Goal: Task Accomplishment & Management: Manage account settings

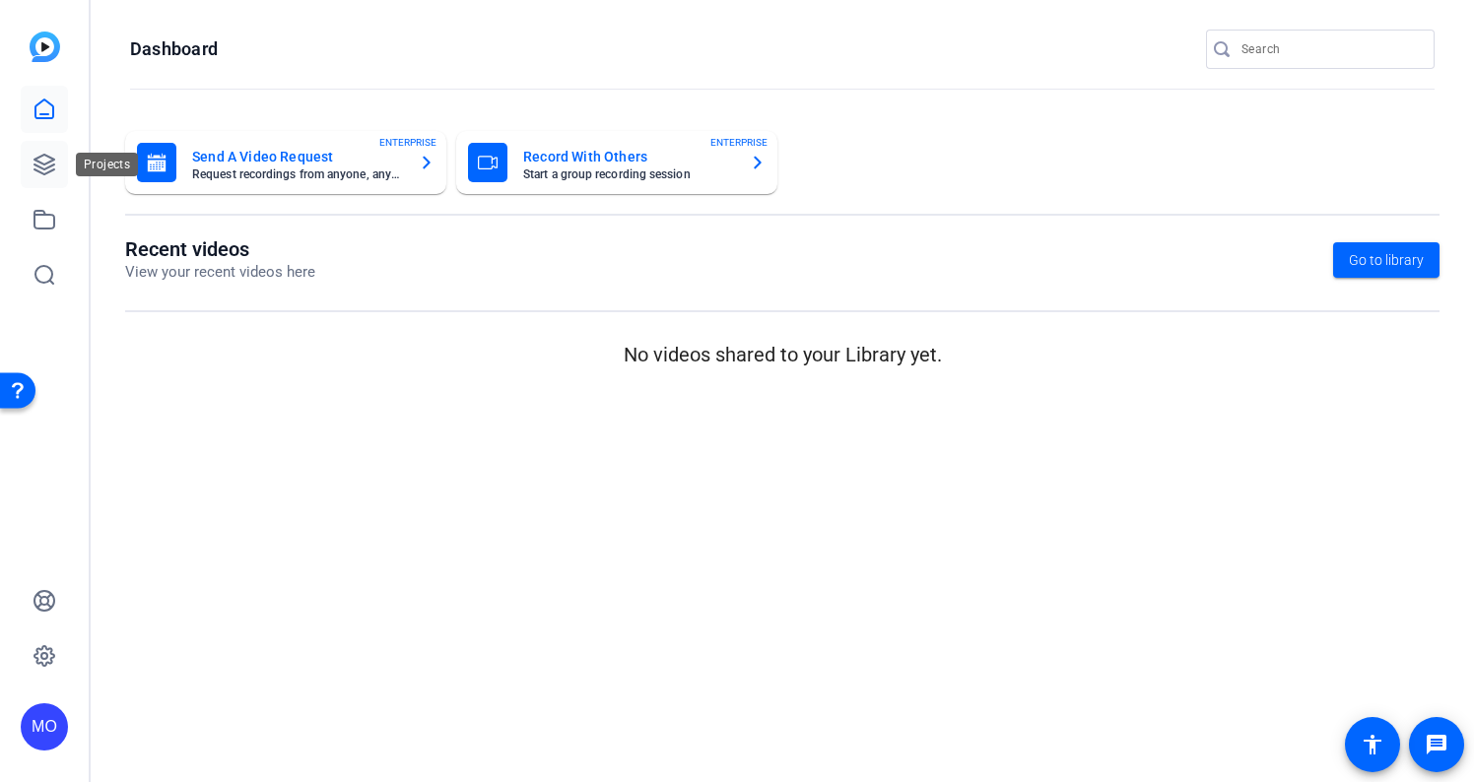
click at [55, 168] on icon at bounding box center [45, 165] width 24 height 24
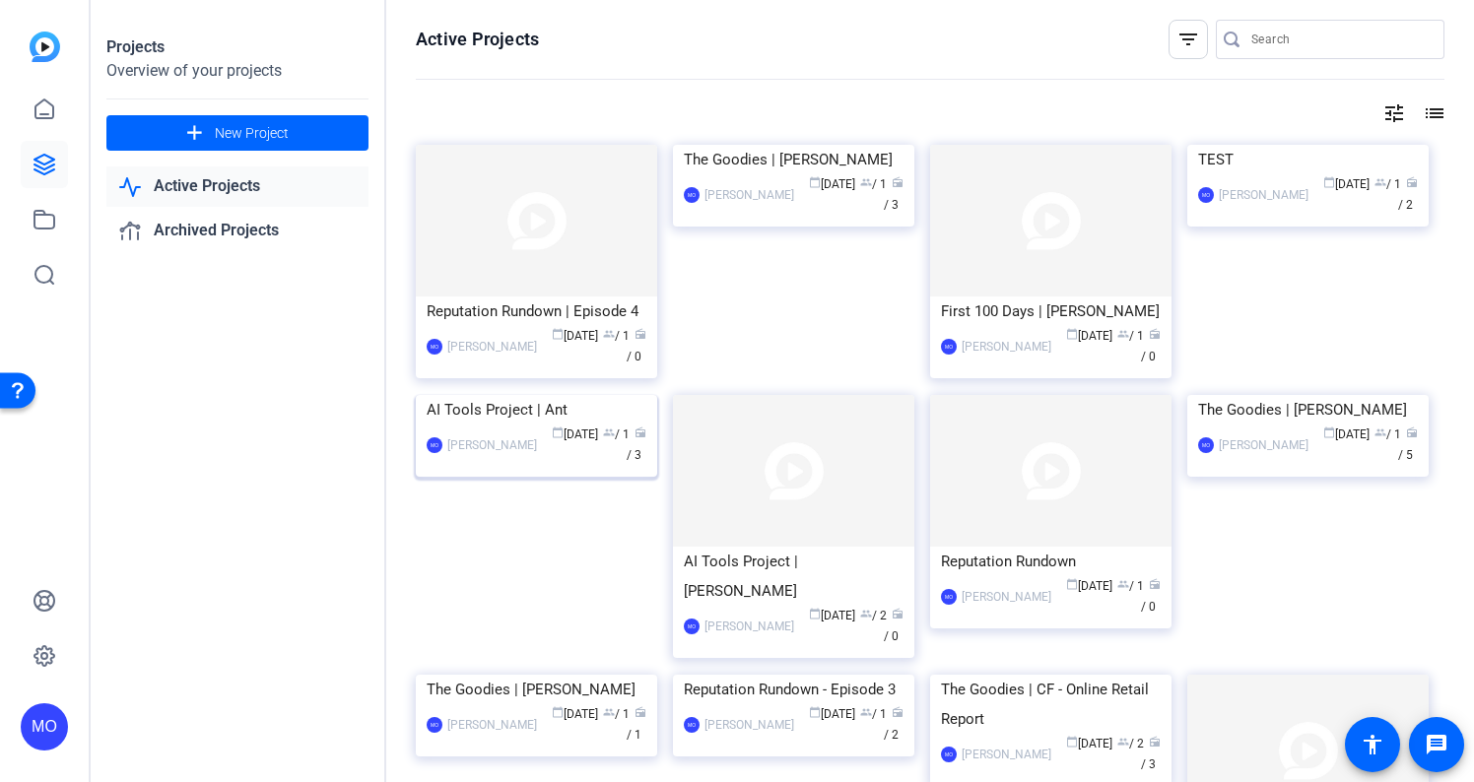
click at [500, 395] on img at bounding box center [536, 395] width 241 height 0
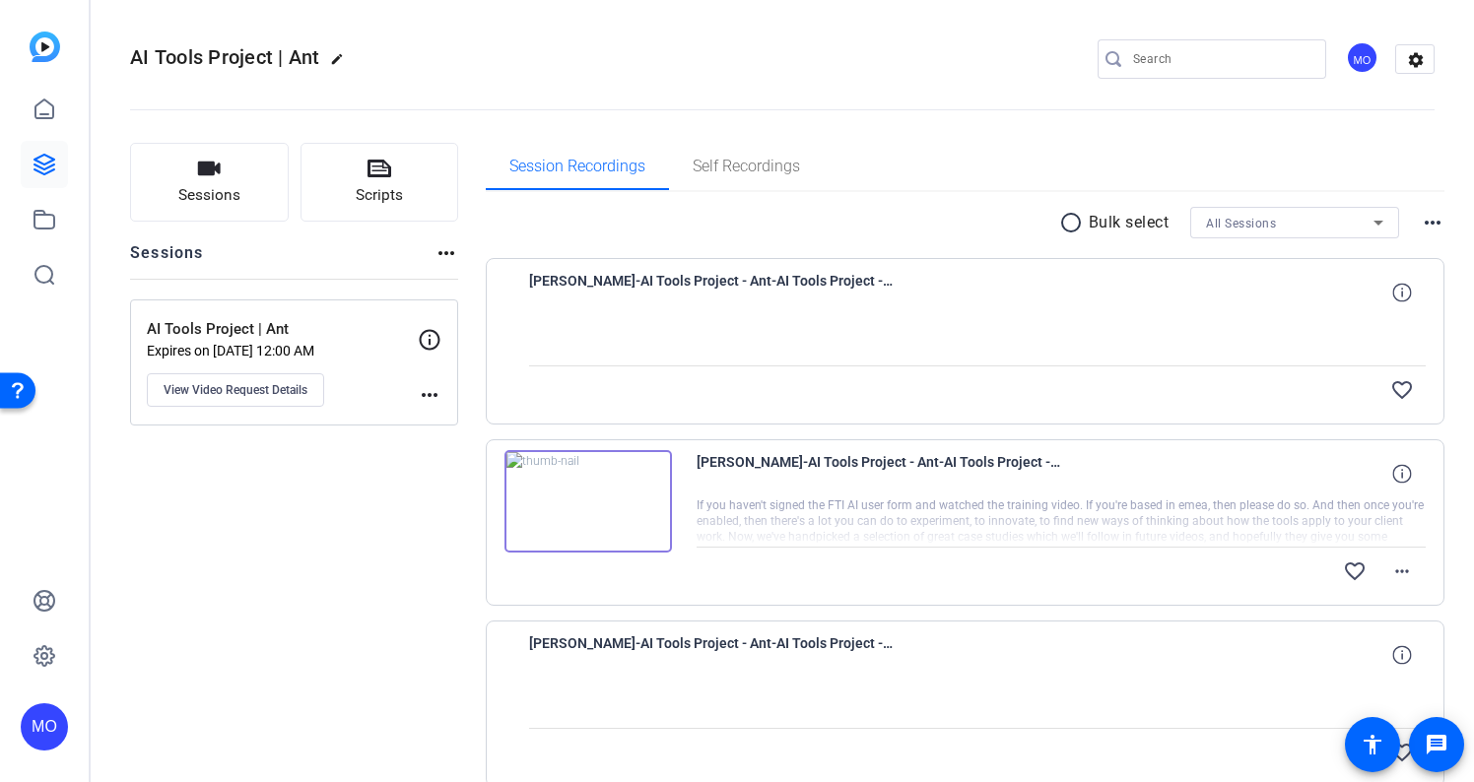
click at [584, 494] on img at bounding box center [587, 501] width 167 height 102
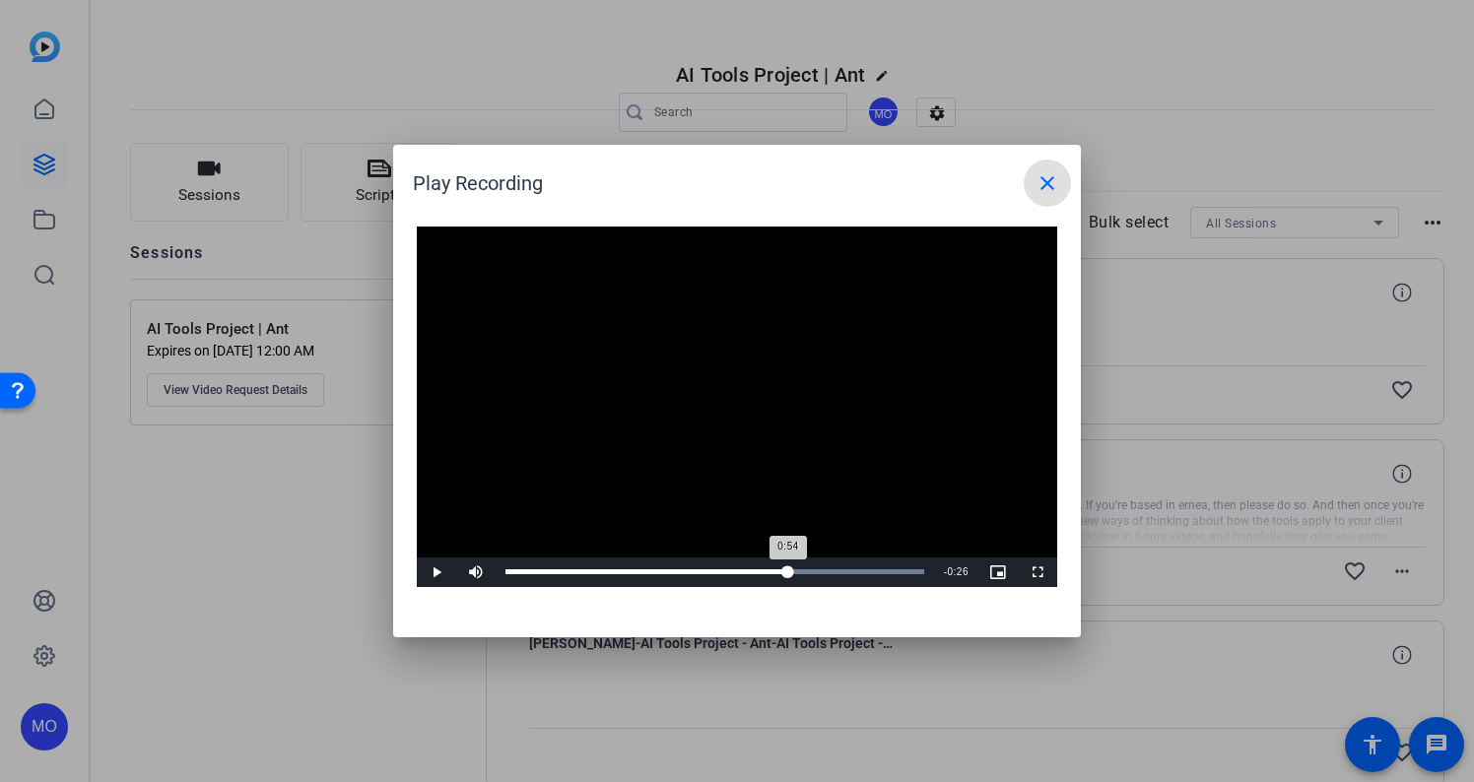
click at [788, 572] on div "Loaded : 100.00% 0:54 0:54" at bounding box center [714, 571] width 419 height 5
click at [850, 569] on div "Loaded : 100.00% 1:06 0:55" at bounding box center [714, 571] width 419 height 5
click at [895, 566] on div "Loaded : 100.00% 1:14 1:06" at bounding box center [715, 573] width 438 height 30
click at [918, 571] on div "Loaded : 100.00% 1:19 1:16" at bounding box center [714, 571] width 419 height 5
click at [1051, 178] on mat-icon "close" at bounding box center [1047, 183] width 24 height 24
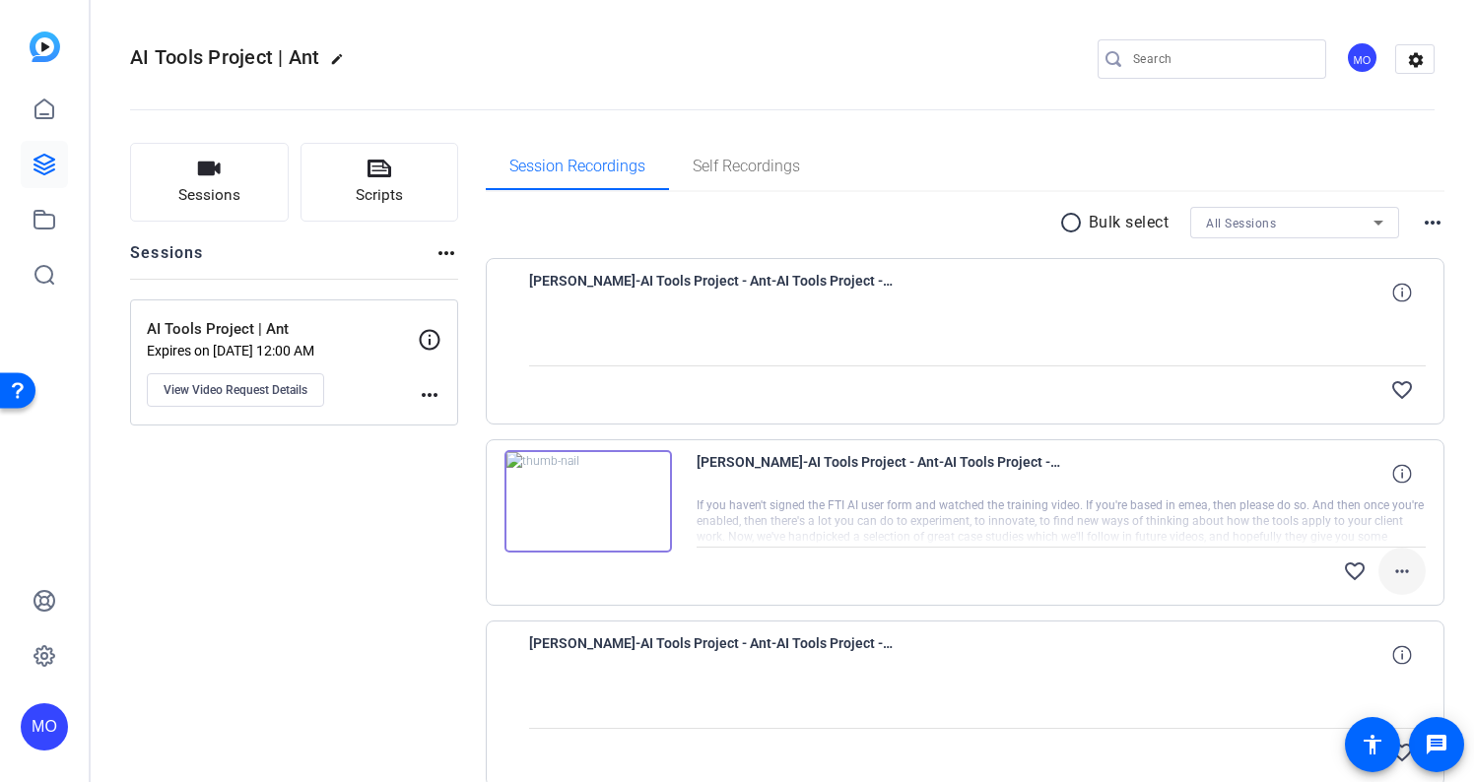
click at [1394, 564] on mat-icon "more_horiz" at bounding box center [1402, 572] width 24 height 24
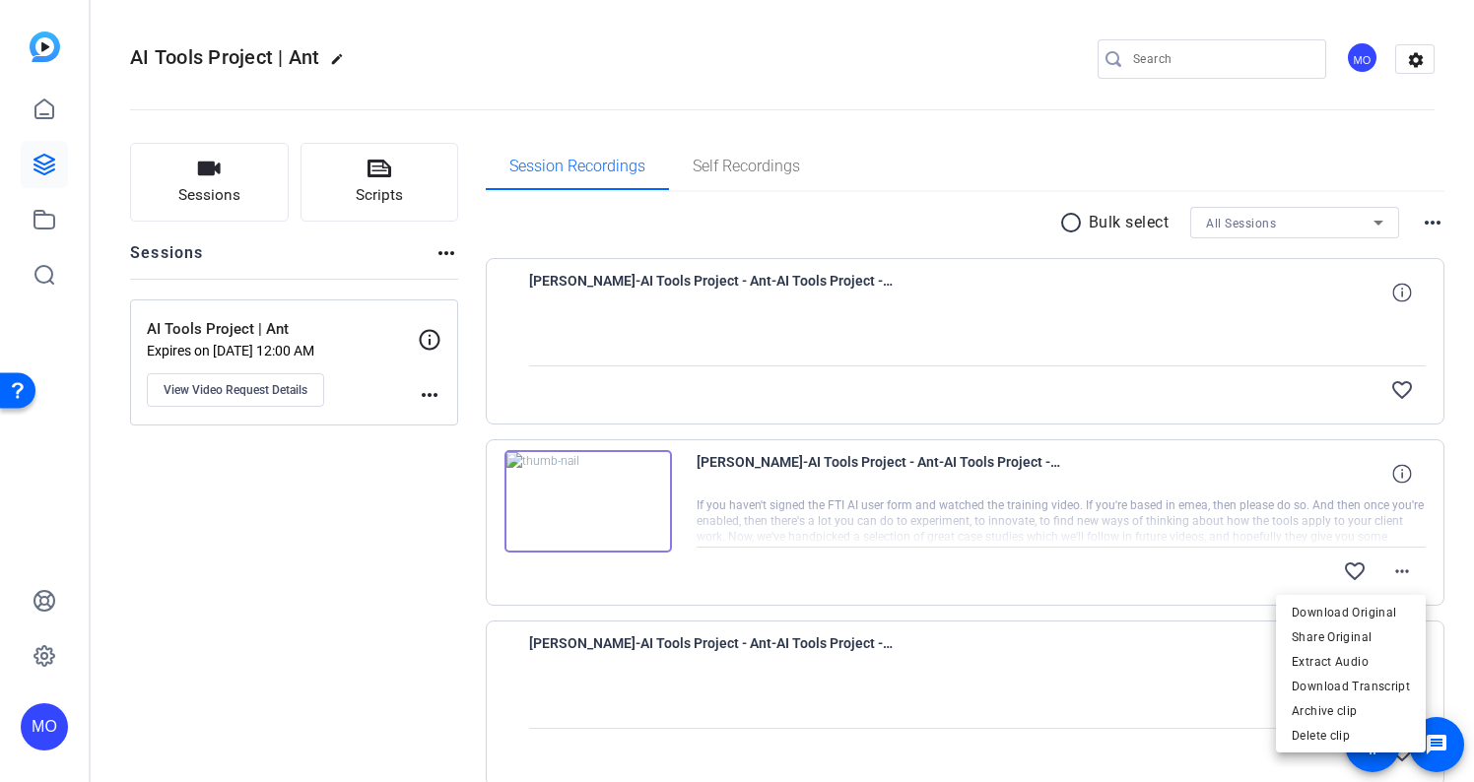
click at [1093, 566] on div at bounding box center [737, 391] width 1474 height 782
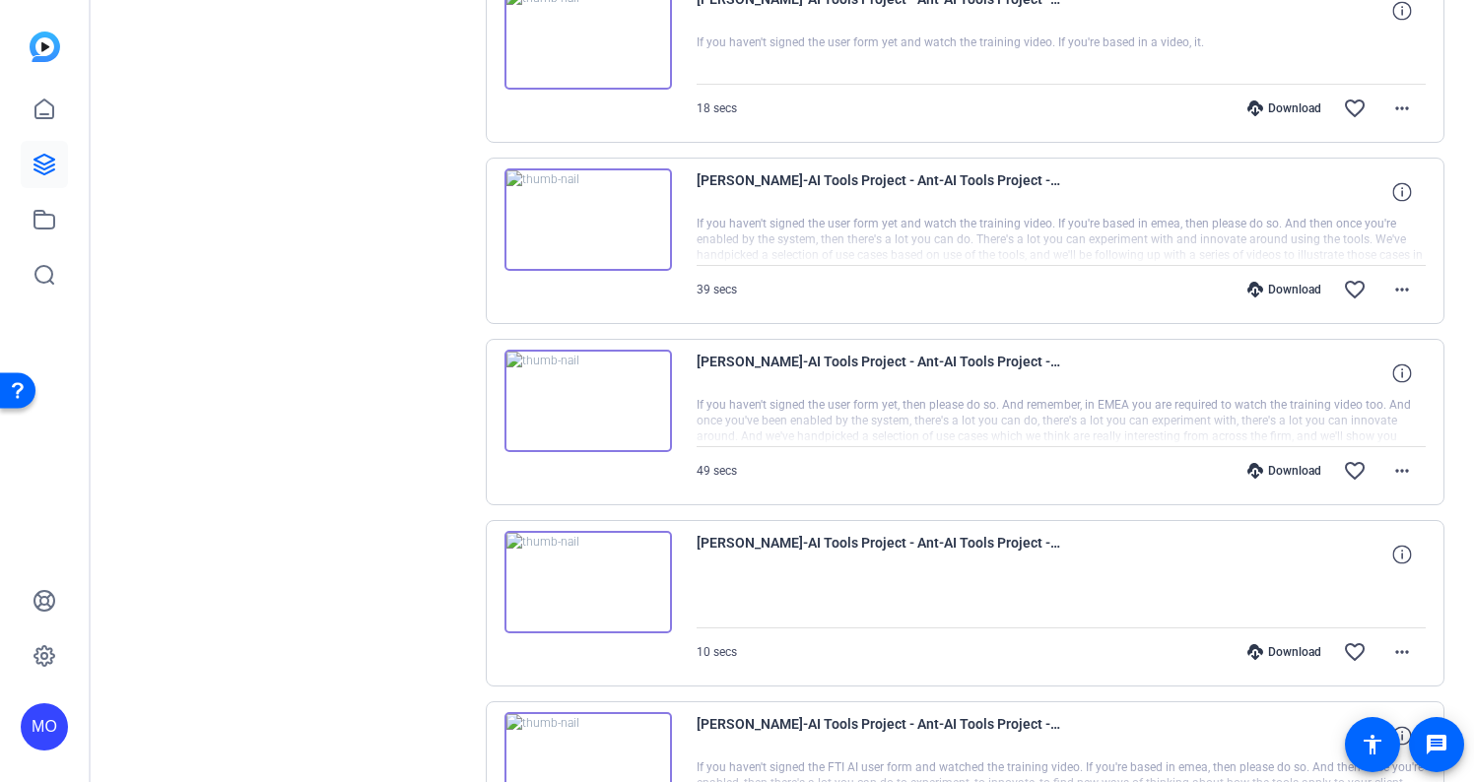
scroll to position [818, 0]
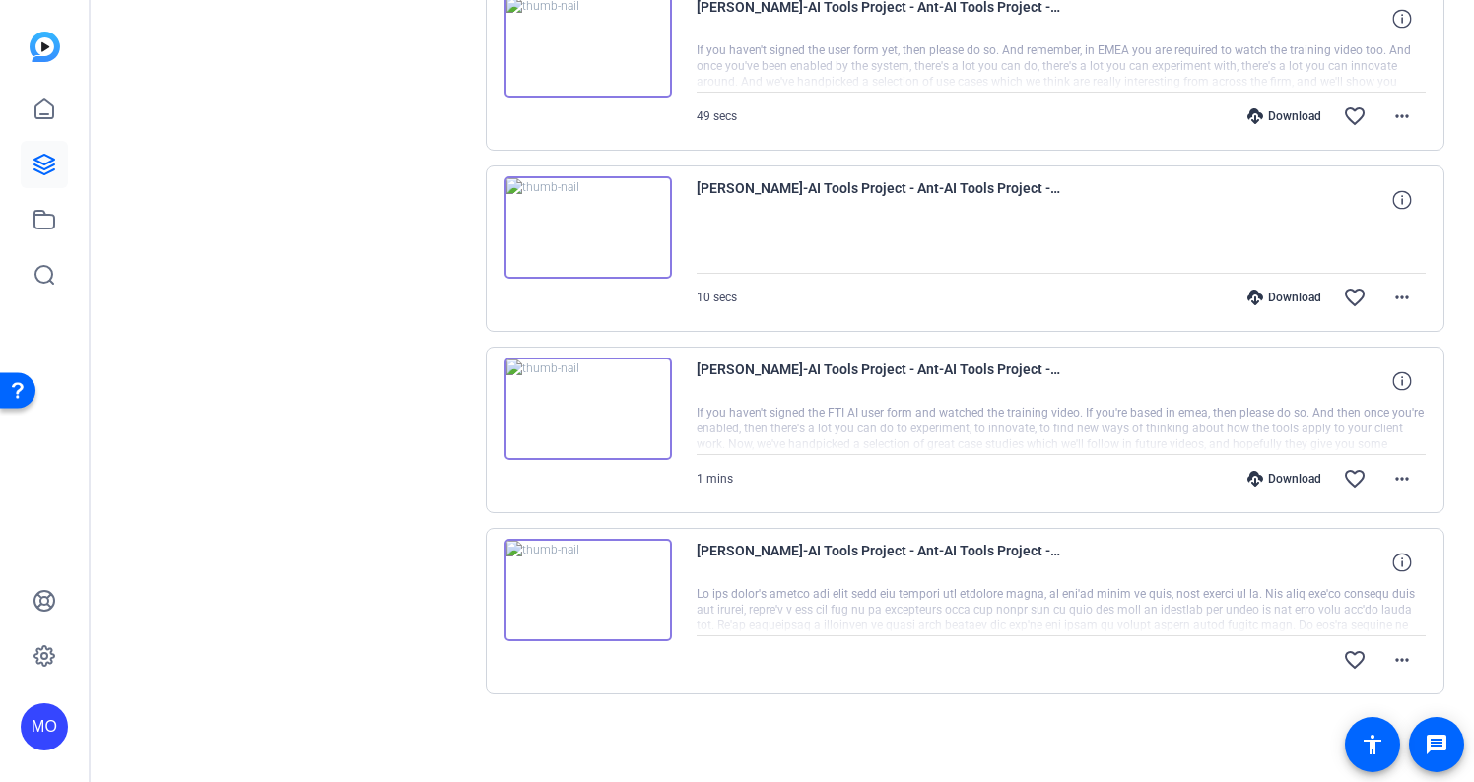
click at [575, 593] on img at bounding box center [587, 590] width 167 height 102
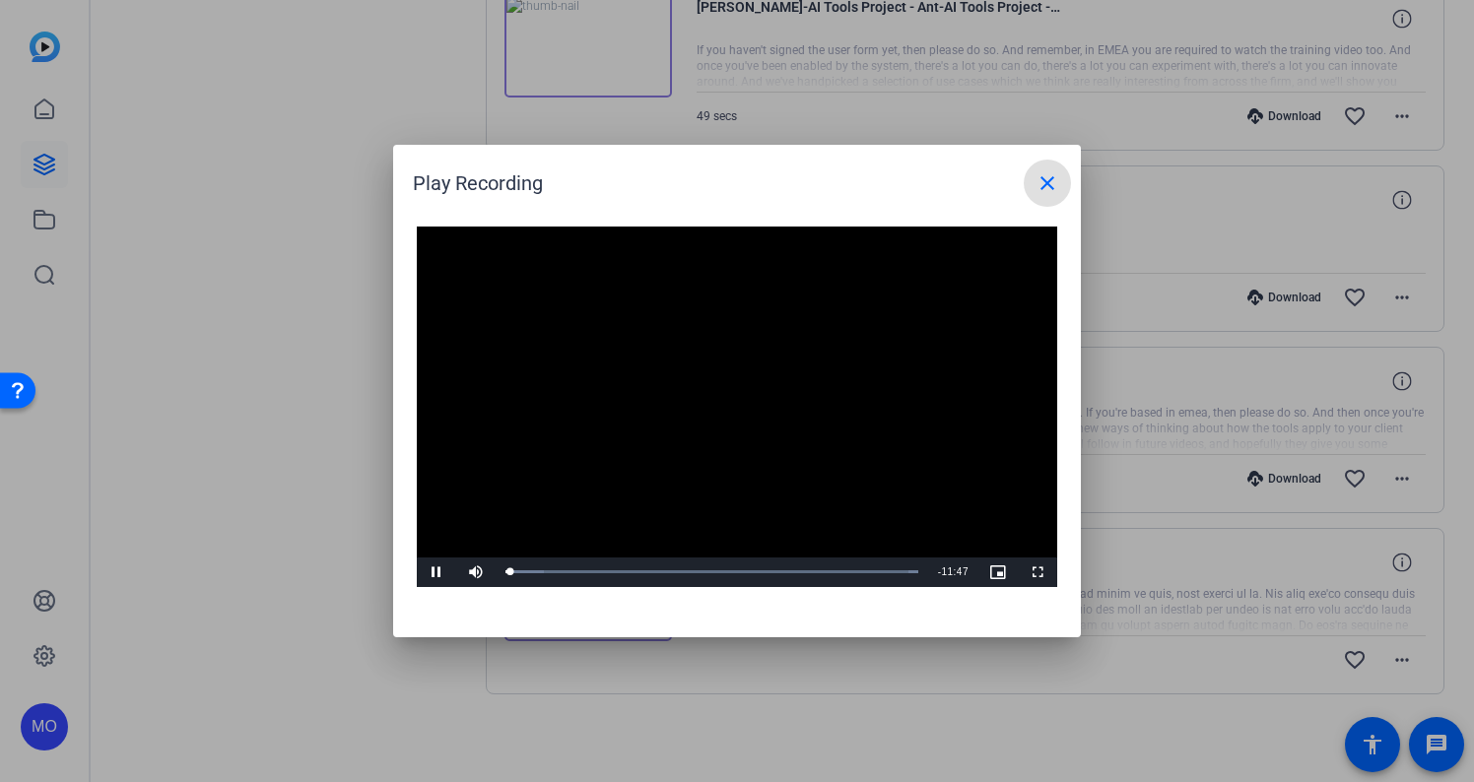
click at [1050, 190] on mat-icon "close" at bounding box center [1047, 183] width 24 height 24
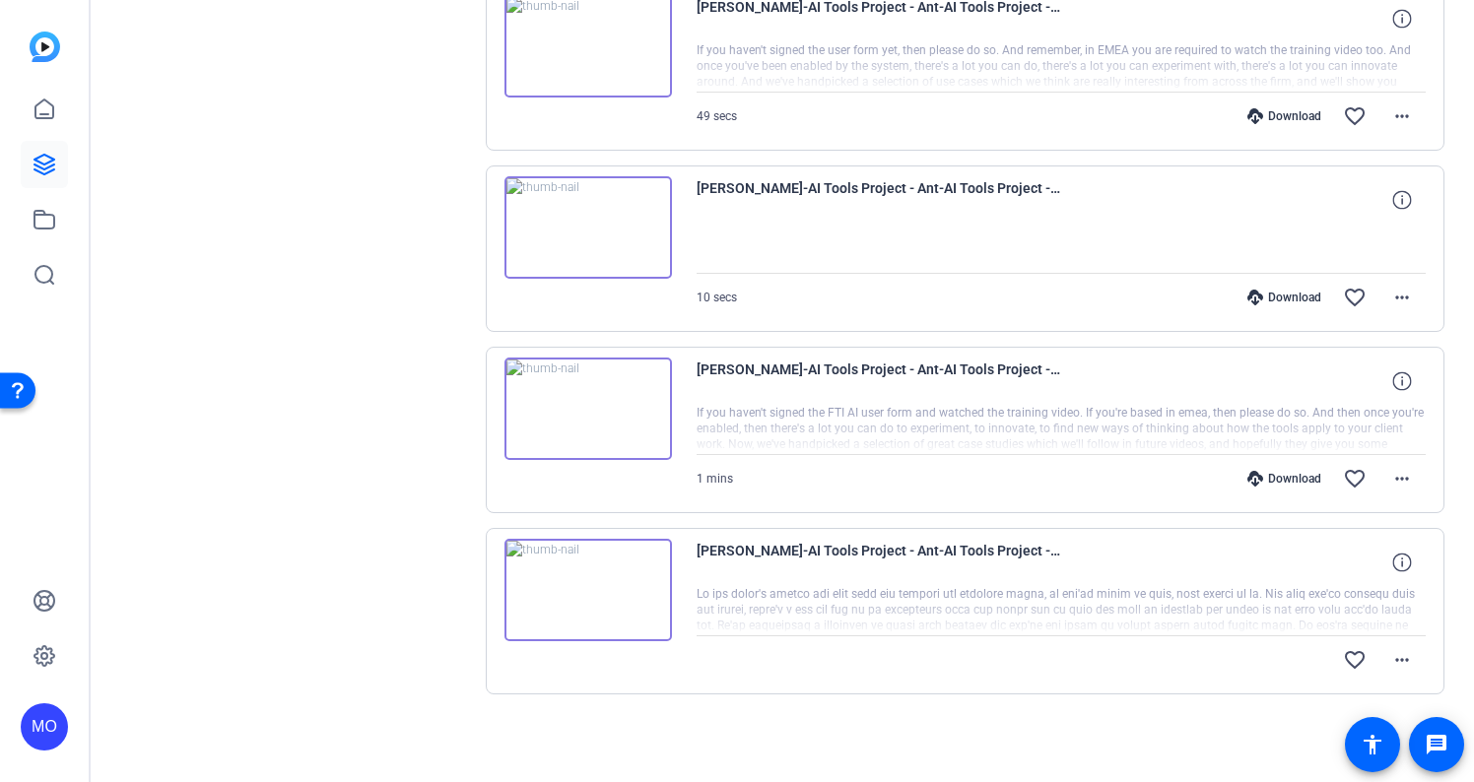
scroll to position [814, 0]
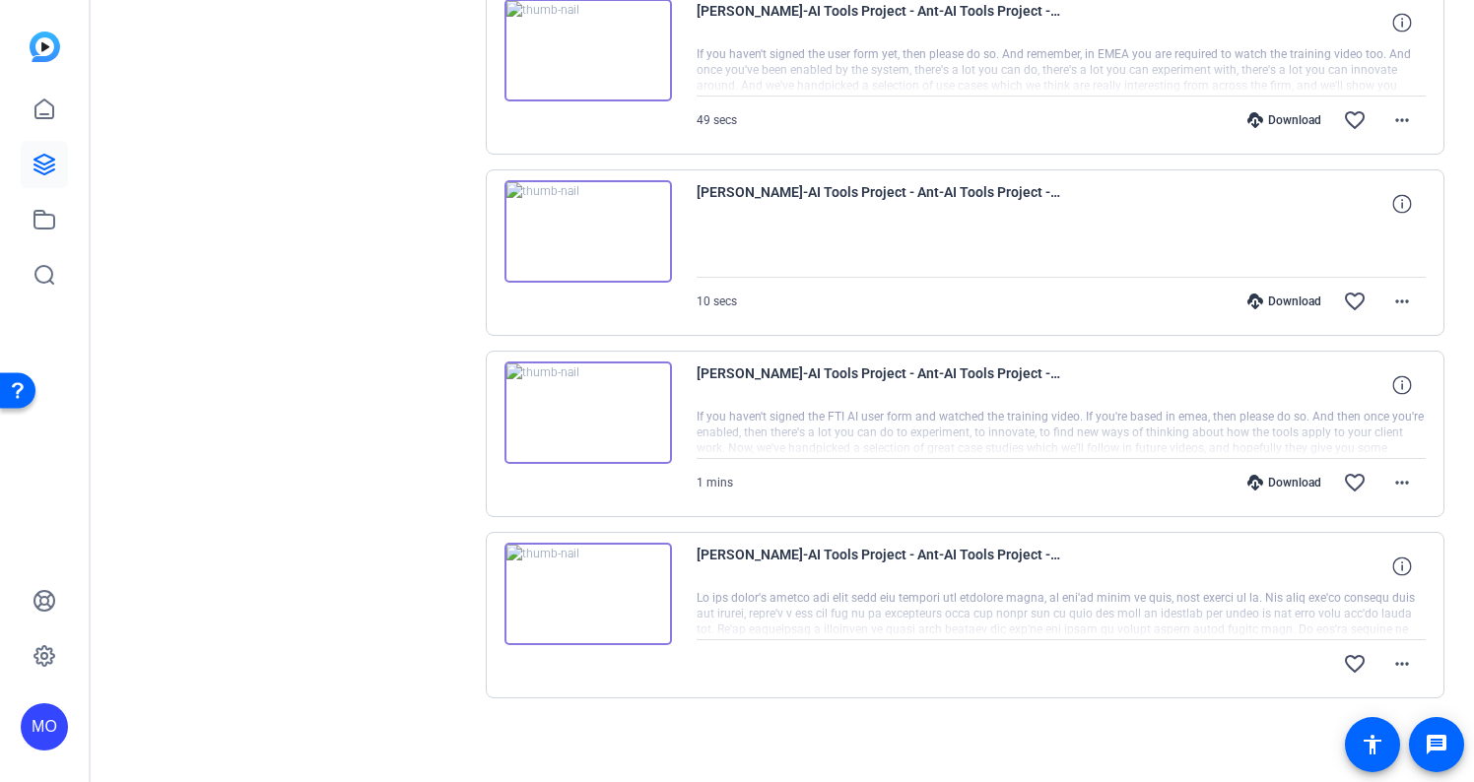
click at [607, 596] on img at bounding box center [587, 594] width 167 height 102
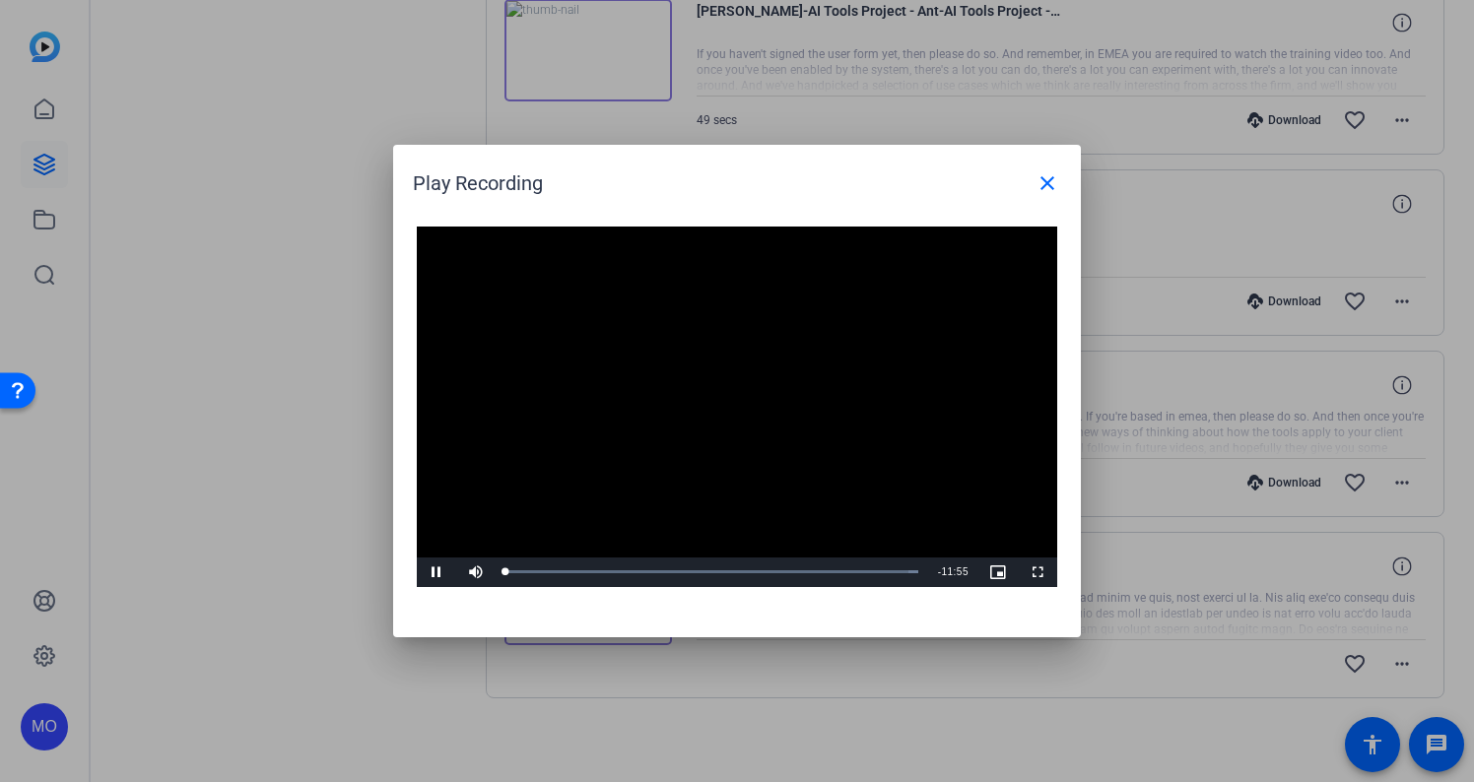
click at [713, 405] on video "Video Player" at bounding box center [737, 407] width 640 height 361
click at [790, 581] on div "Loaded : 100.00% 08:13 00:00" at bounding box center [712, 573] width 432 height 30
drag, startPoint x: 795, startPoint y: 567, endPoint x: 756, endPoint y: 567, distance: 39.4
click at [756, 569] on div "08:11" at bounding box center [650, 571] width 290 height 5
click at [438, 572] on span "Video Player" at bounding box center [436, 572] width 39 height 0
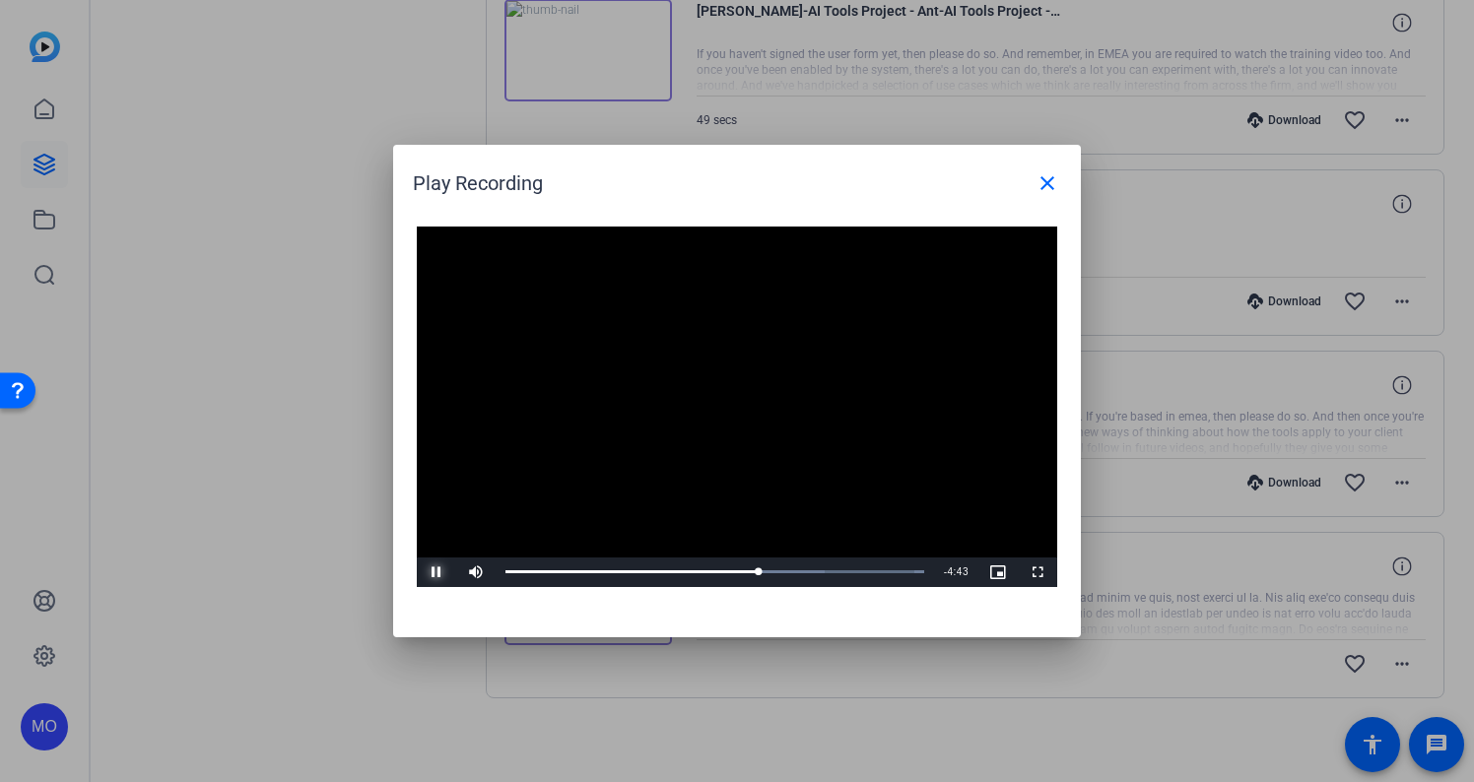
click at [438, 572] on span "Video Player" at bounding box center [436, 572] width 39 height 0
click at [695, 569] on div "05:23" at bounding box center [695, 571] width 1 height 5
drag, startPoint x: 698, startPoint y: 569, endPoint x: 649, endPoint y: 571, distance: 49.3
click at [649, 571] on div "Loaded : 100.00% 04:07 05:25" at bounding box center [714, 571] width 419 height 5
drag, startPoint x: 649, startPoint y: 571, endPoint x: 609, endPoint y: 571, distance: 40.4
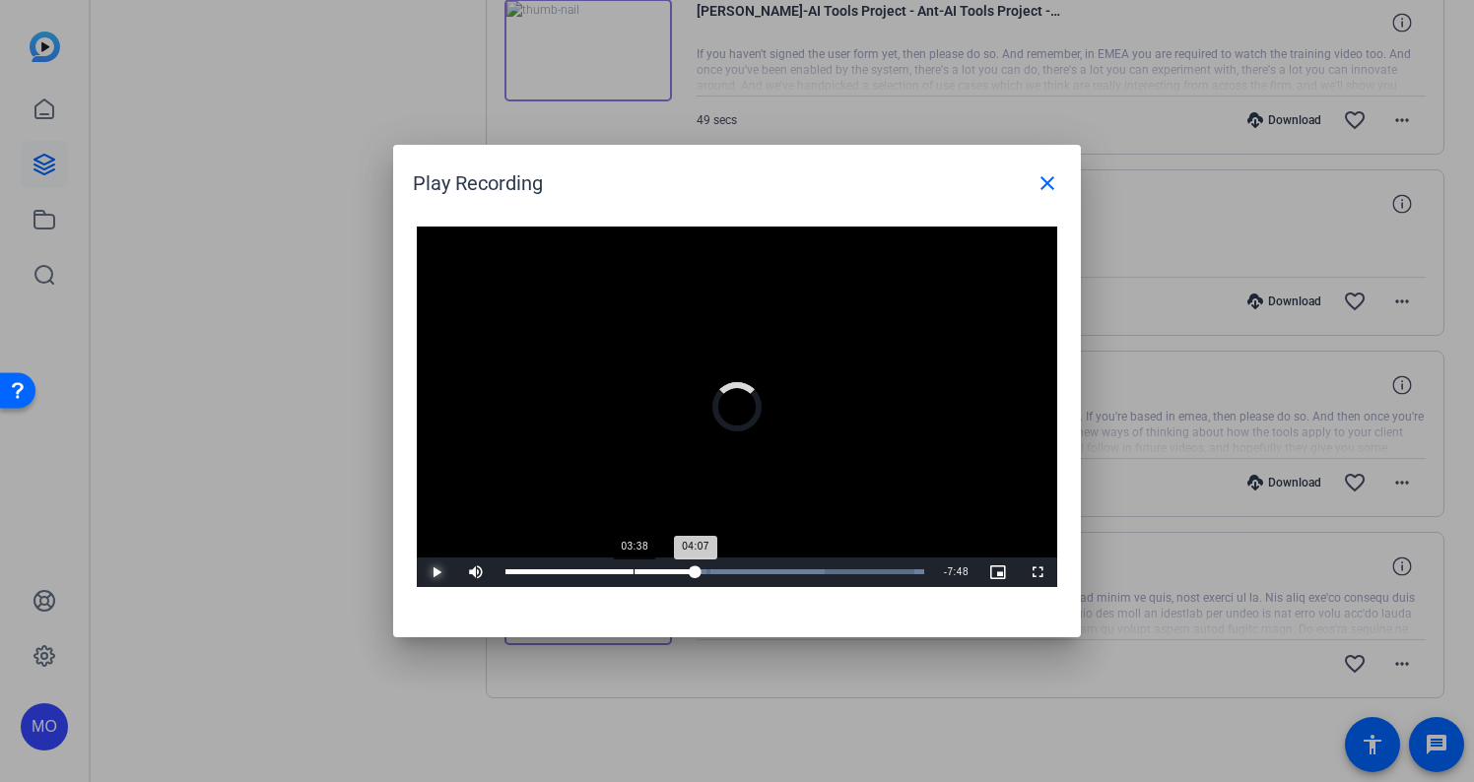
click at [633, 571] on div "03:38" at bounding box center [633, 571] width 1 height 5
drag, startPoint x: 609, startPoint y: 571, endPoint x: 570, endPoint y: 571, distance: 38.4
click at [570, 571] on div "Loaded : 100.00% 02:21 02:58" at bounding box center [714, 571] width 419 height 5
drag, startPoint x: 570, startPoint y: 571, endPoint x: 532, endPoint y: 571, distance: 38.4
click at [532, 571] on div "01:49" at bounding box center [538, 571] width 66 height 5
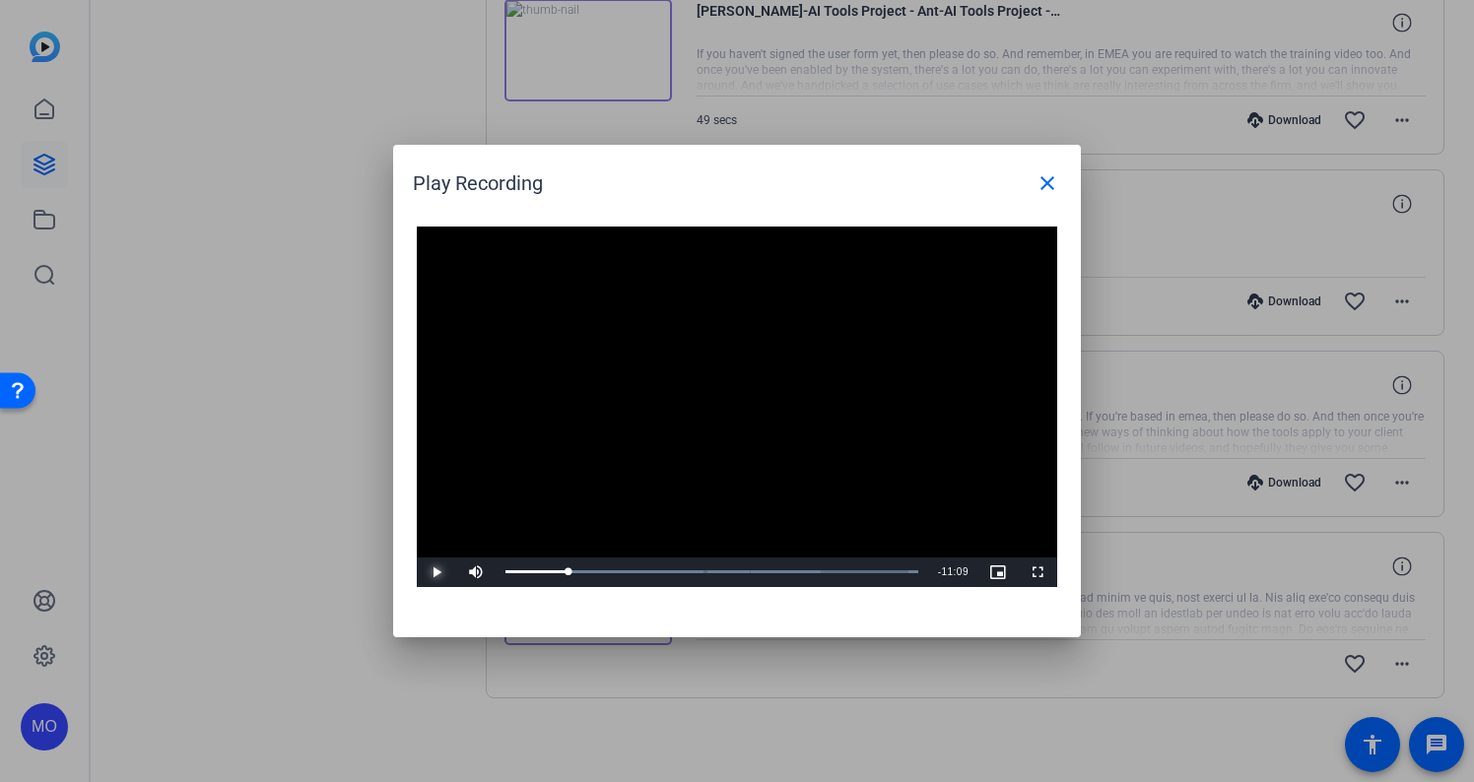
click at [430, 572] on span "Video Player" at bounding box center [436, 572] width 39 height 0
click at [548, 573] on div "01:13" at bounding box center [526, 571] width 42 height 5
click at [1049, 182] on mat-icon "close" at bounding box center [1047, 183] width 24 height 24
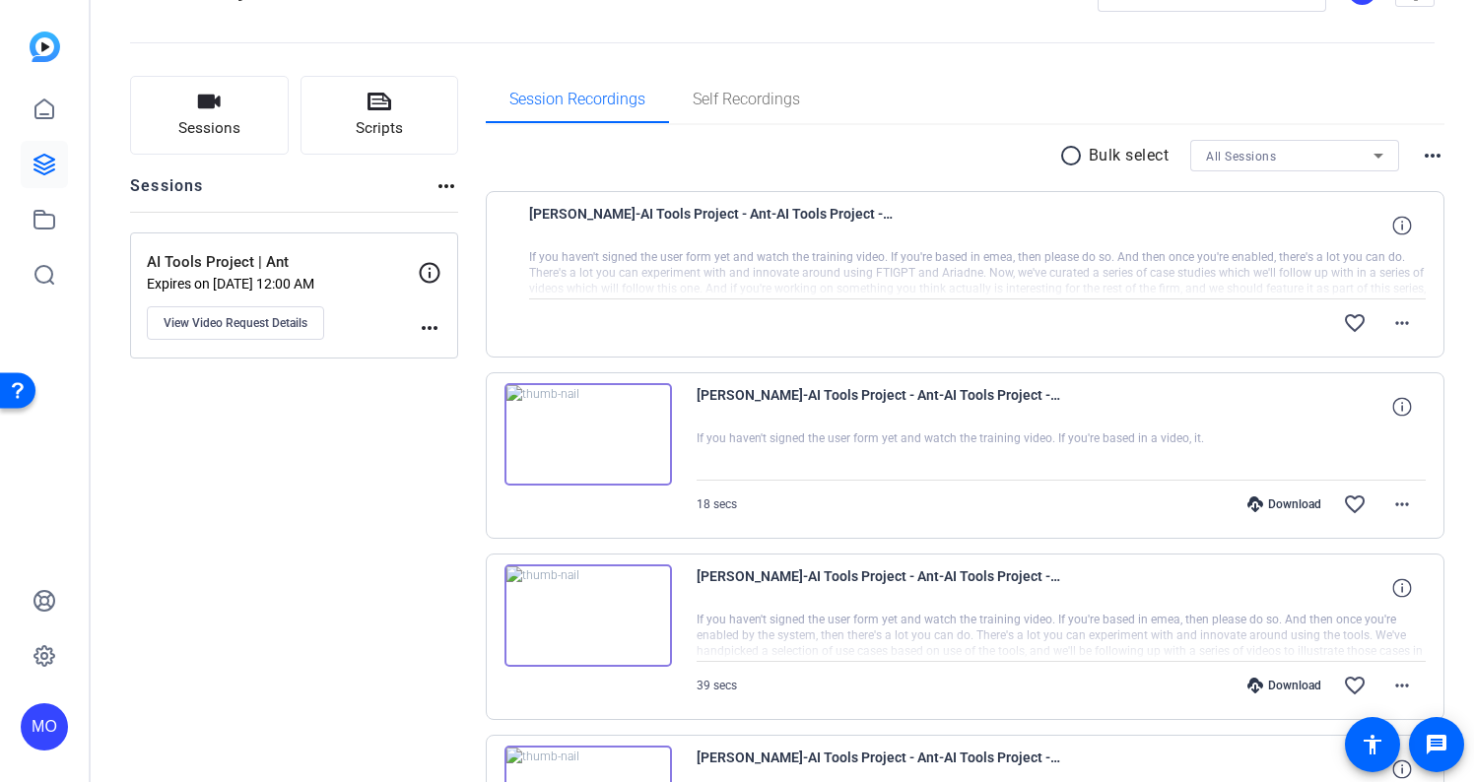
scroll to position [57, 0]
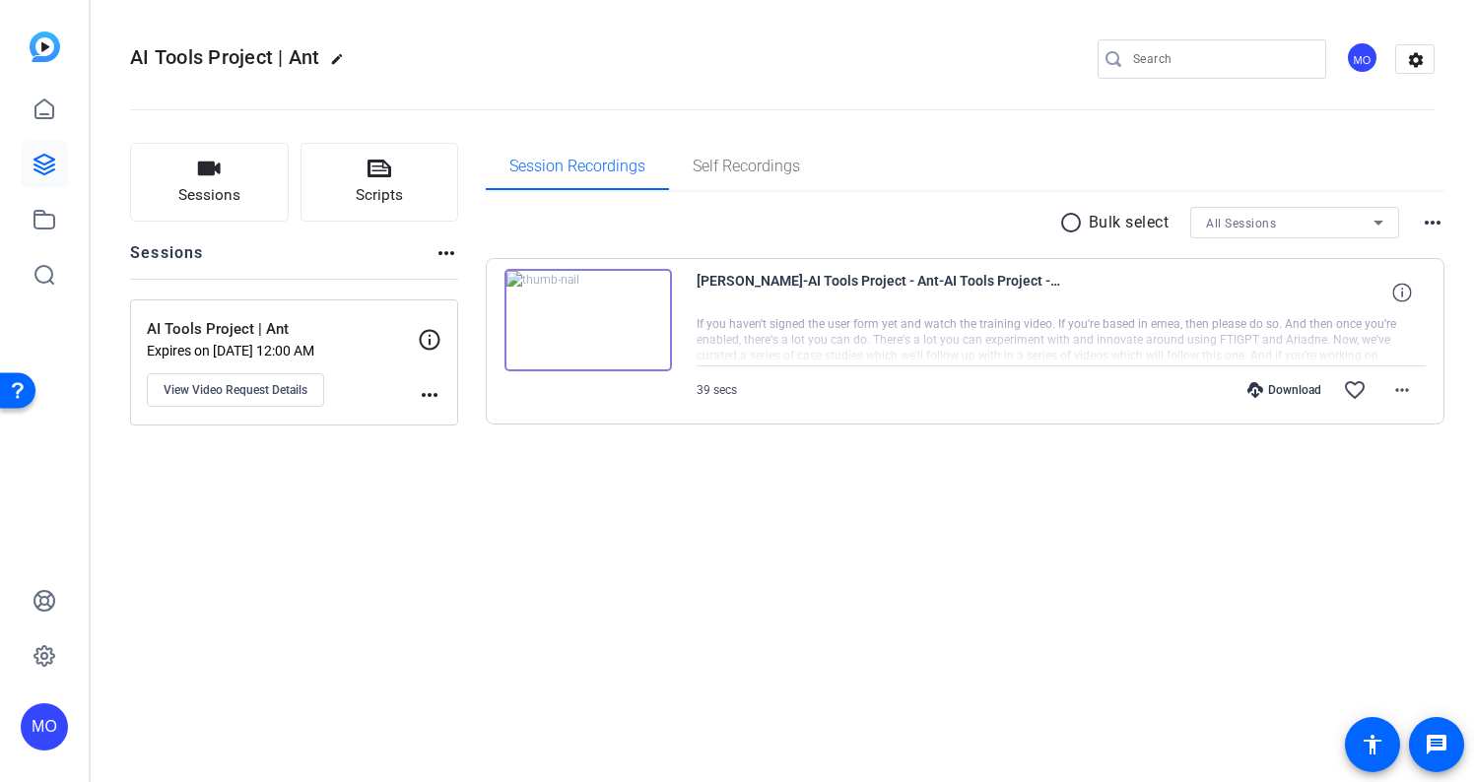
click at [638, 334] on img at bounding box center [587, 320] width 167 height 102
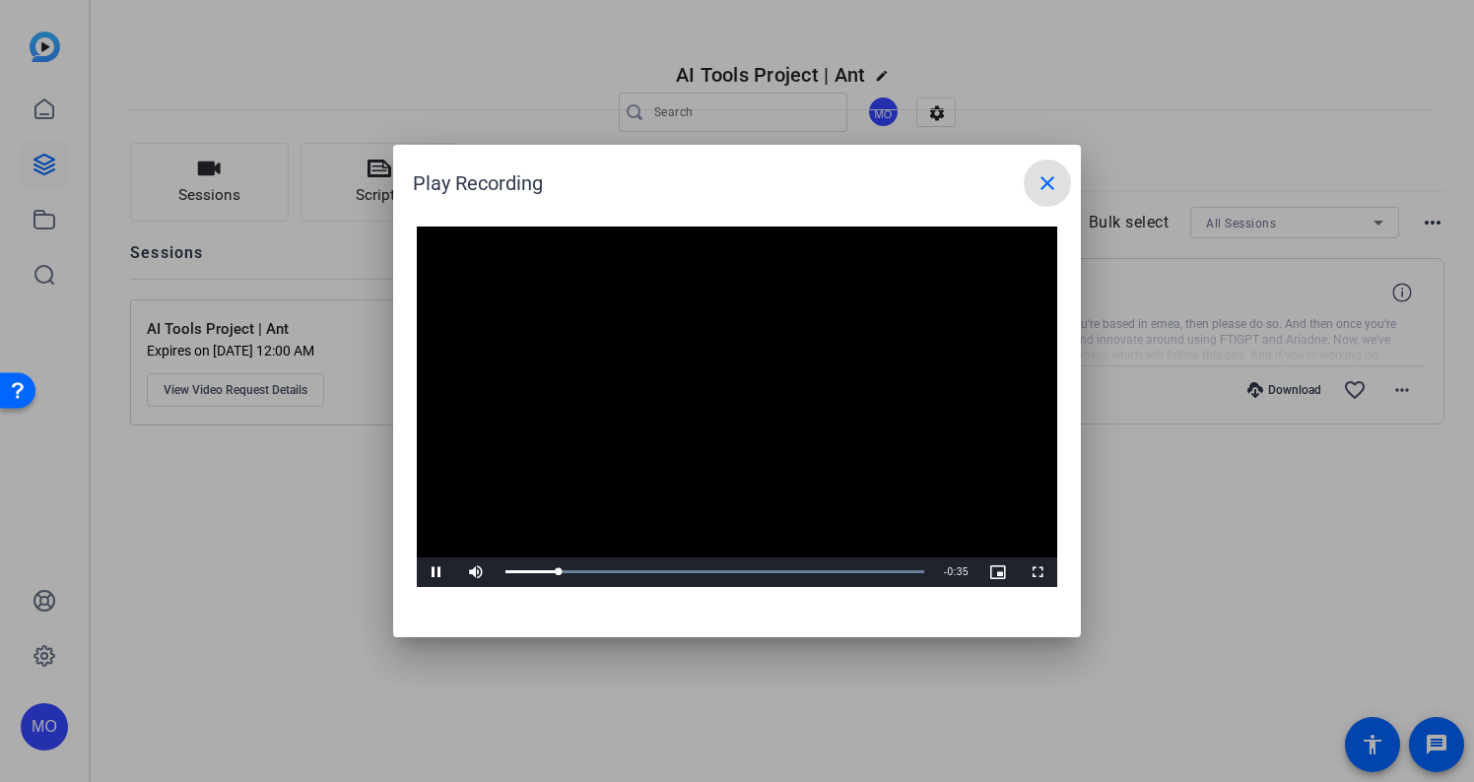
click at [1056, 185] on mat-icon "close" at bounding box center [1047, 183] width 24 height 24
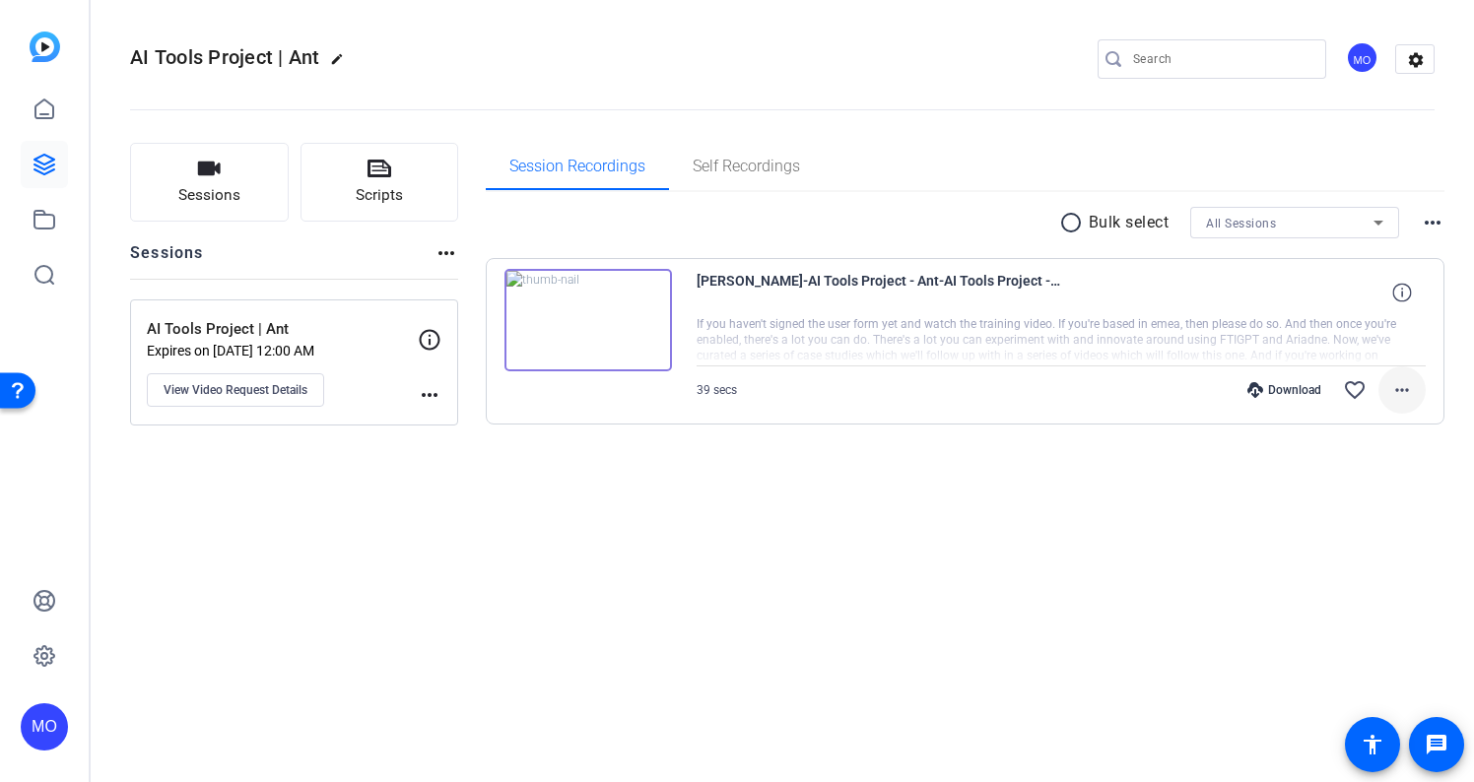
click at [1410, 392] on mat-icon "more_horiz" at bounding box center [1402, 390] width 24 height 24
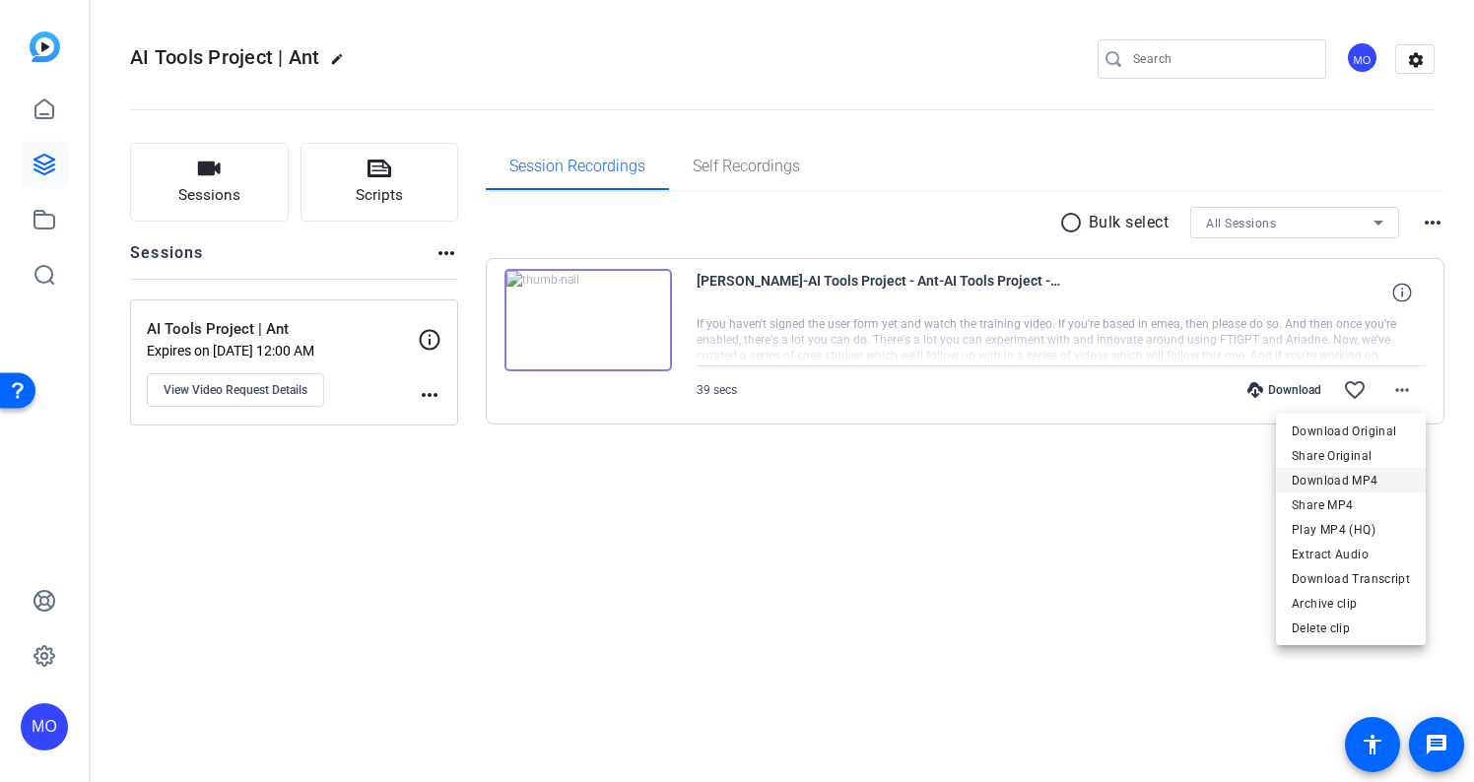
click at [1359, 474] on span "Download MP4" at bounding box center [1350, 481] width 118 height 24
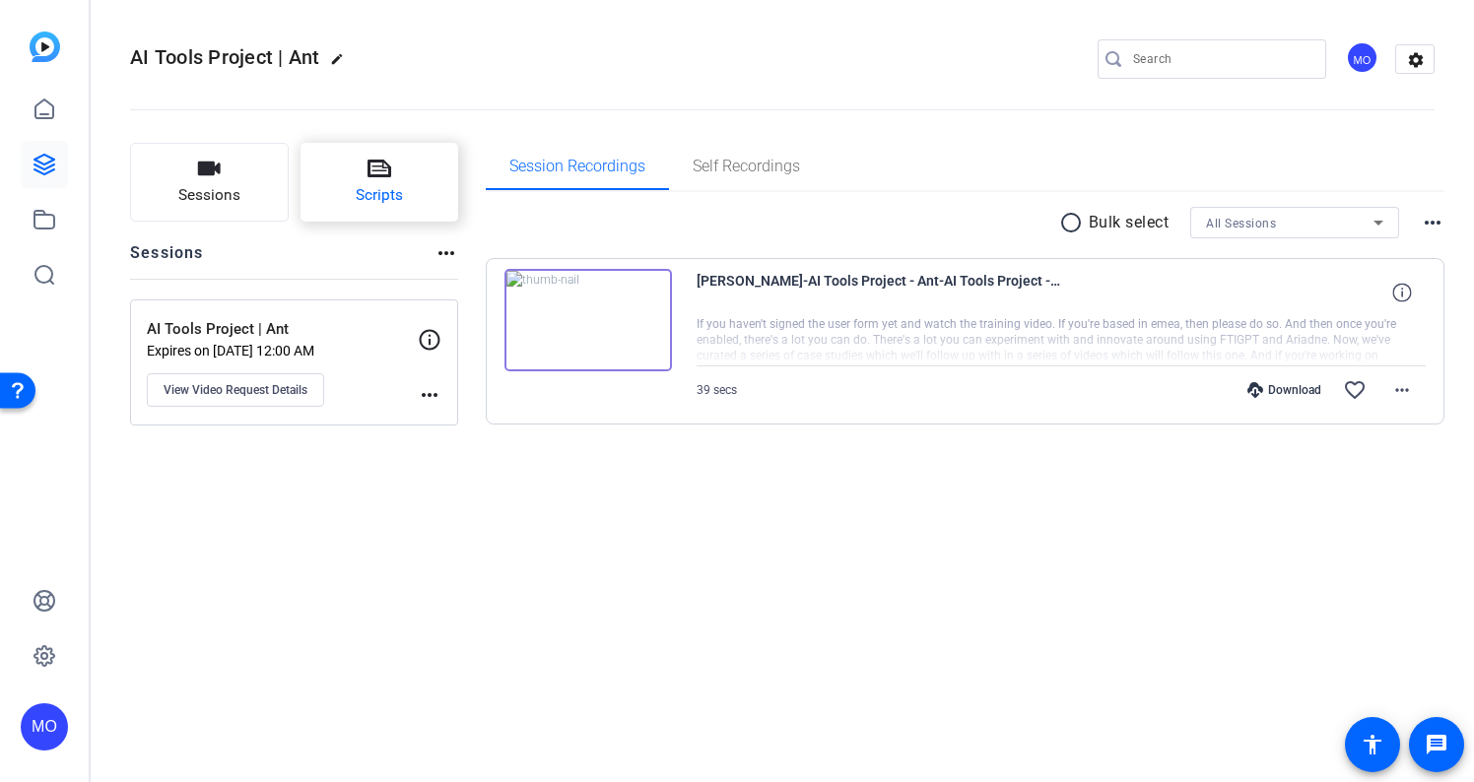
click at [401, 179] on button "Scripts" at bounding box center [379, 182] width 159 height 79
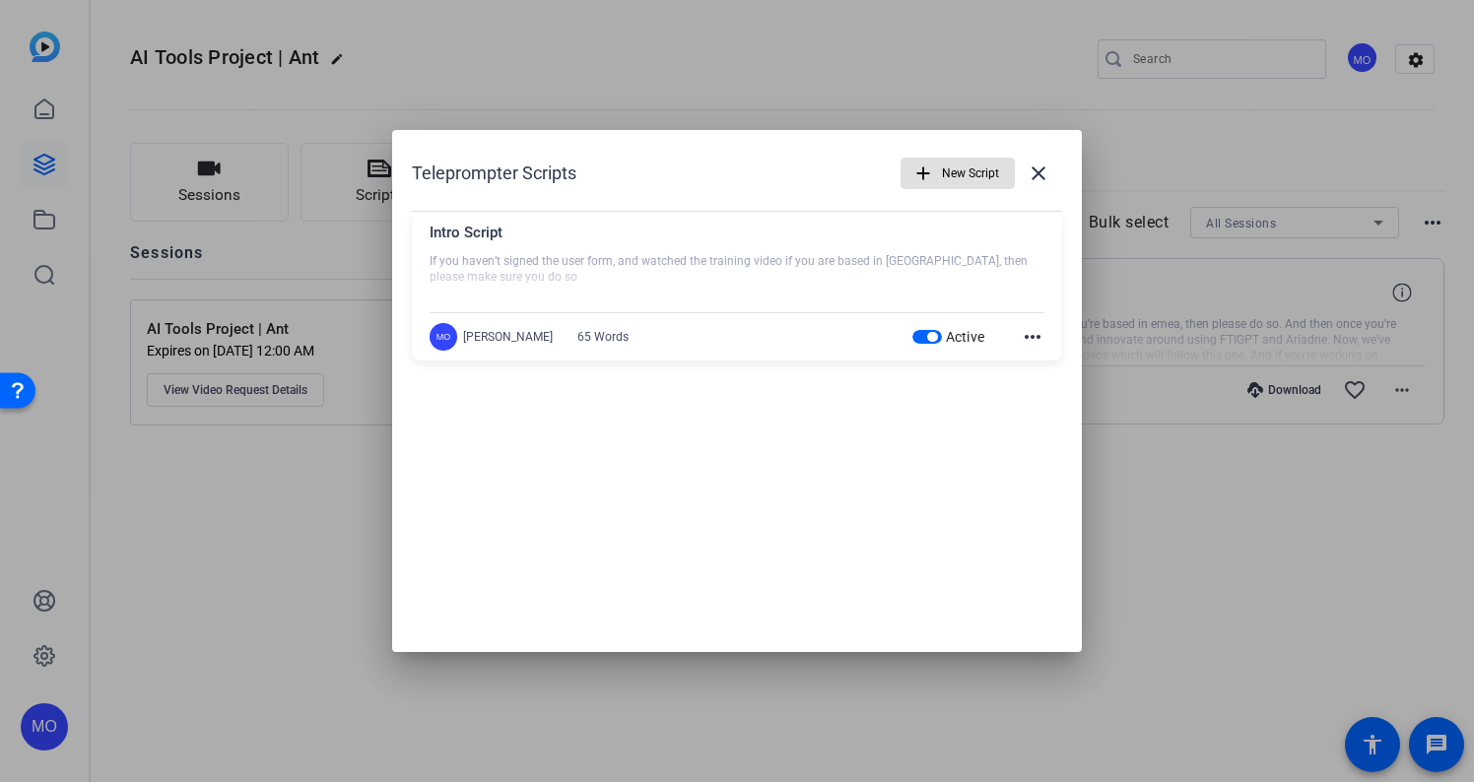
click at [1028, 339] on mat-icon "more_horiz" at bounding box center [1033, 337] width 24 height 24
click at [1053, 367] on span "Edit" at bounding box center [1075, 367] width 79 height 24
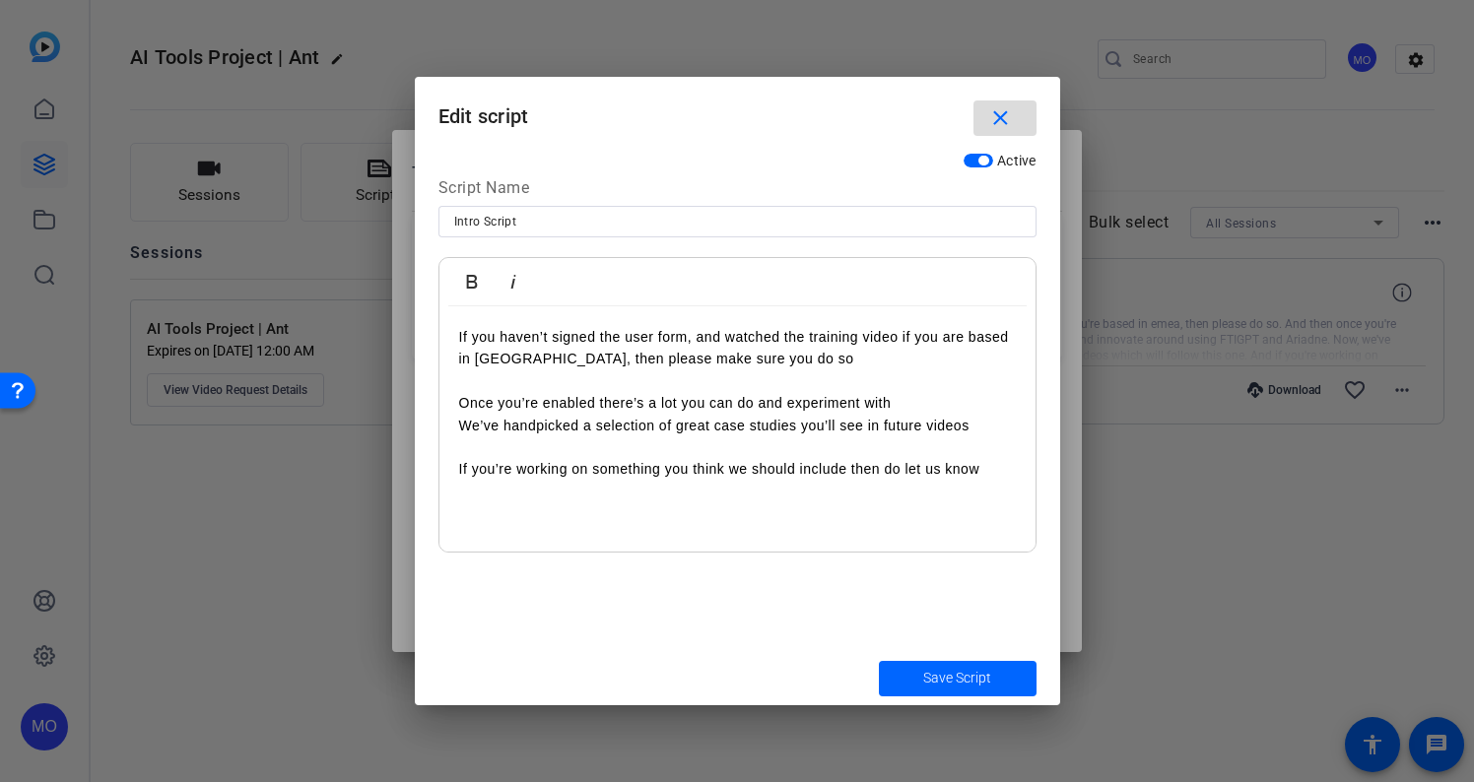
click at [1014, 109] on span "button" at bounding box center [1004, 118] width 63 height 47
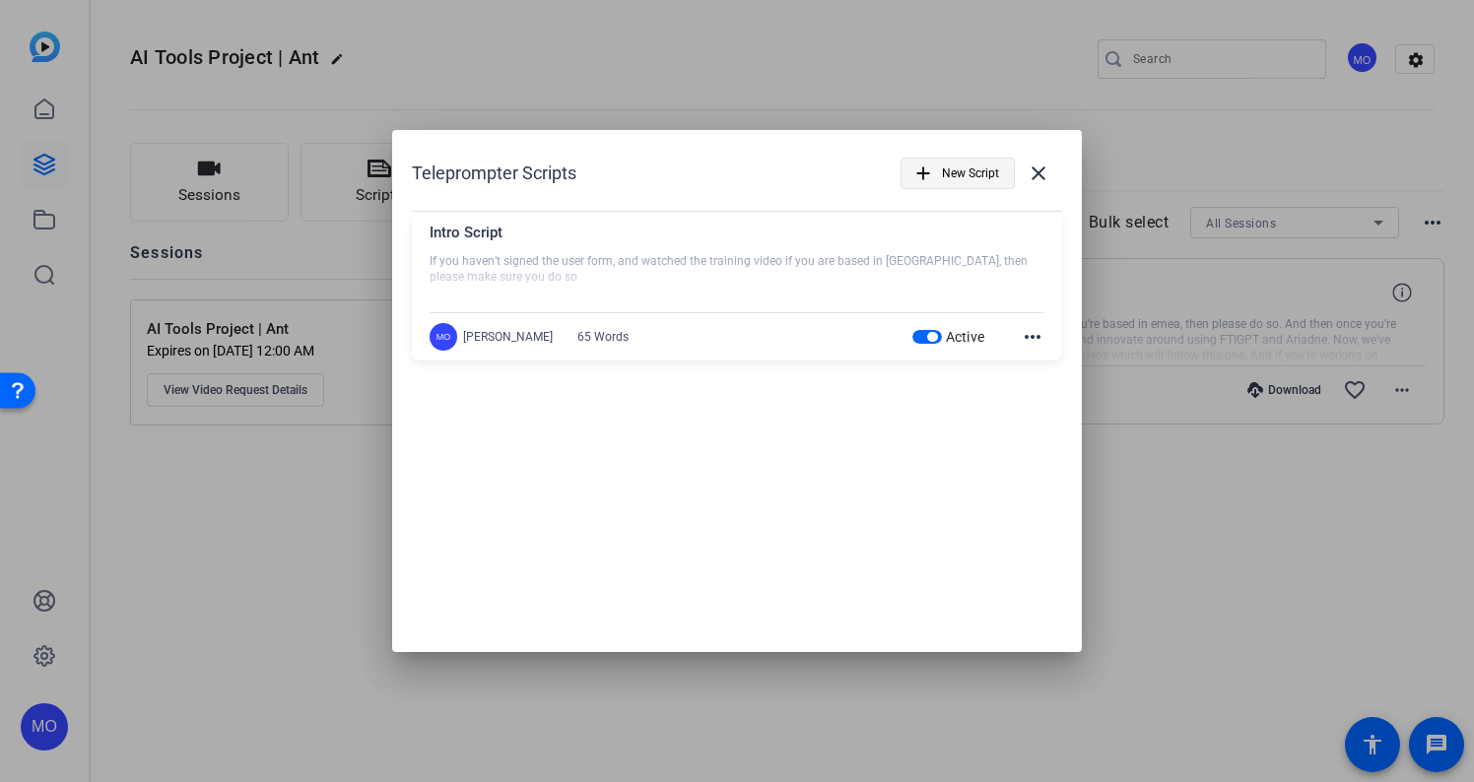
click at [962, 174] on span "New Script" at bounding box center [970, 173] width 57 height 37
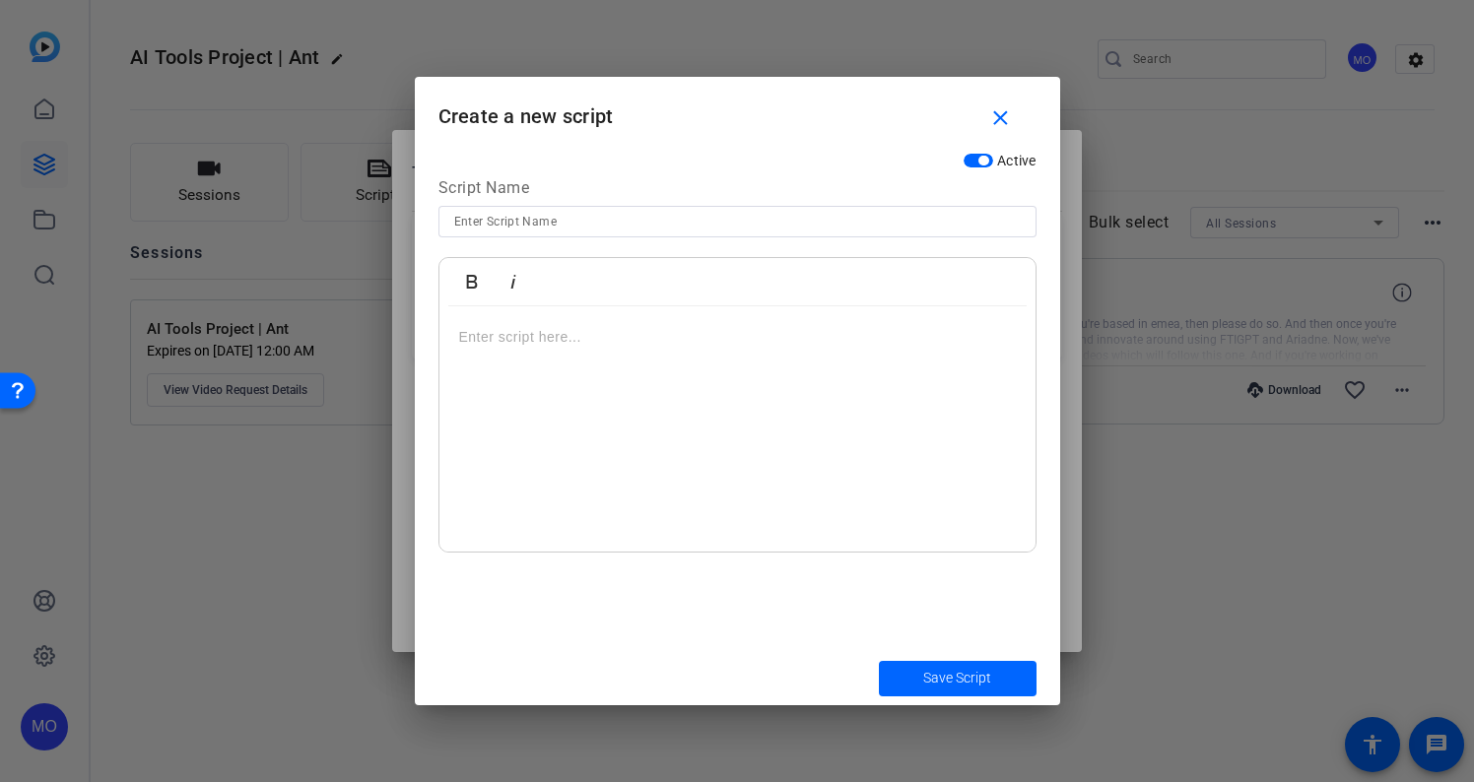
click at [521, 226] on input at bounding box center [737, 222] width 566 height 24
type input "s"
type input "Script #2"
click at [521, 326] on p at bounding box center [737, 337] width 557 height 22
click at [465, 405] on em ""Remember Compliance"" at bounding box center [542, 403] width 166 height 16
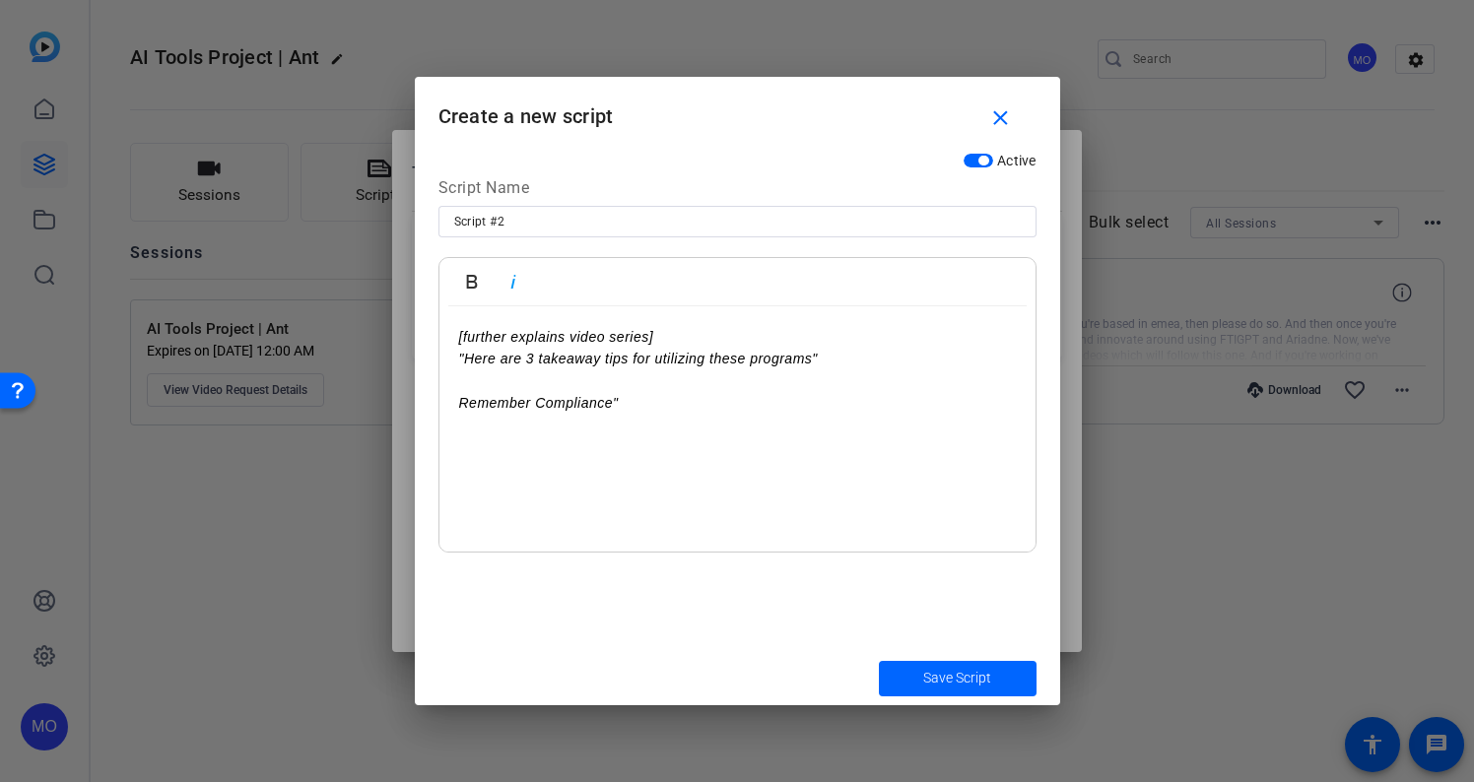
click at [627, 409] on p "Remember Compliance"" at bounding box center [737, 403] width 557 height 22
click at [468, 361] on em ""Here are 3 takeaway tips for utilizing these programs"" at bounding box center [638, 359] width 359 height 16
click at [813, 363] on p "Here are 3 takeaway tips for utilizing these programs"" at bounding box center [737, 359] width 557 height 22
click at [981, 686] on span "Save Script" at bounding box center [957, 678] width 68 height 21
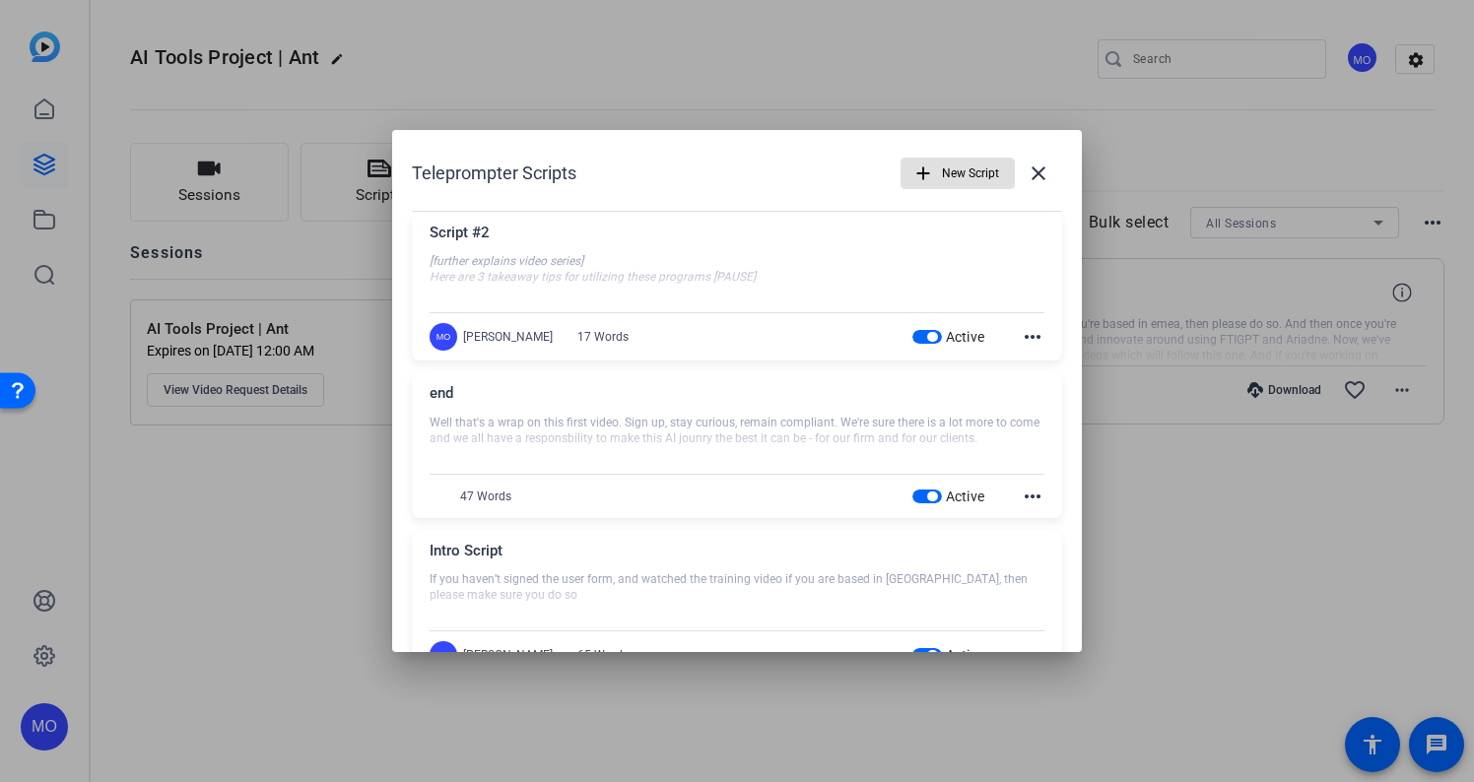
click at [935, 173] on span "button" at bounding box center [957, 173] width 112 height 47
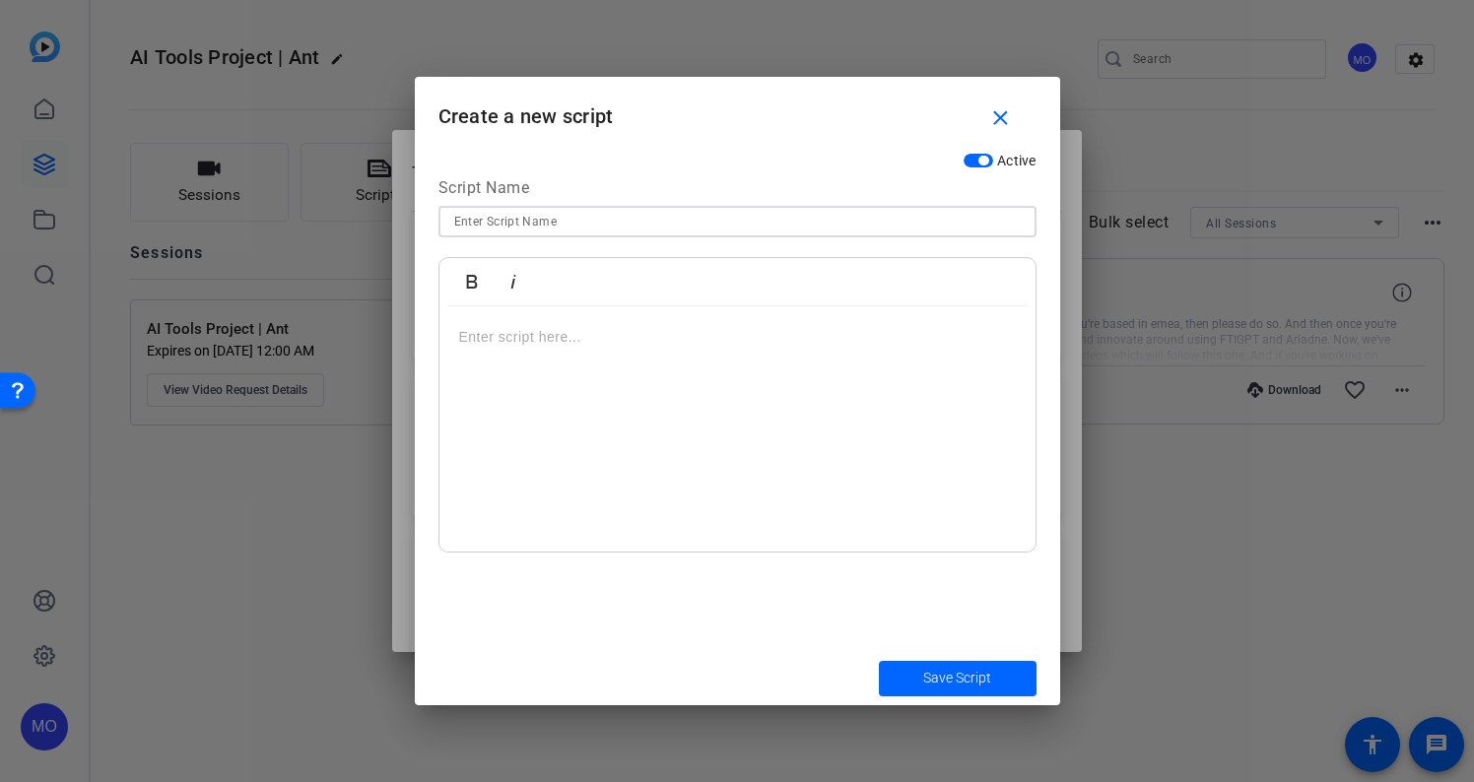
click at [479, 214] on input at bounding box center [737, 222] width 566 height 24
type input "Script #3"
click at [481, 338] on p at bounding box center [737, 337] width 557 height 22
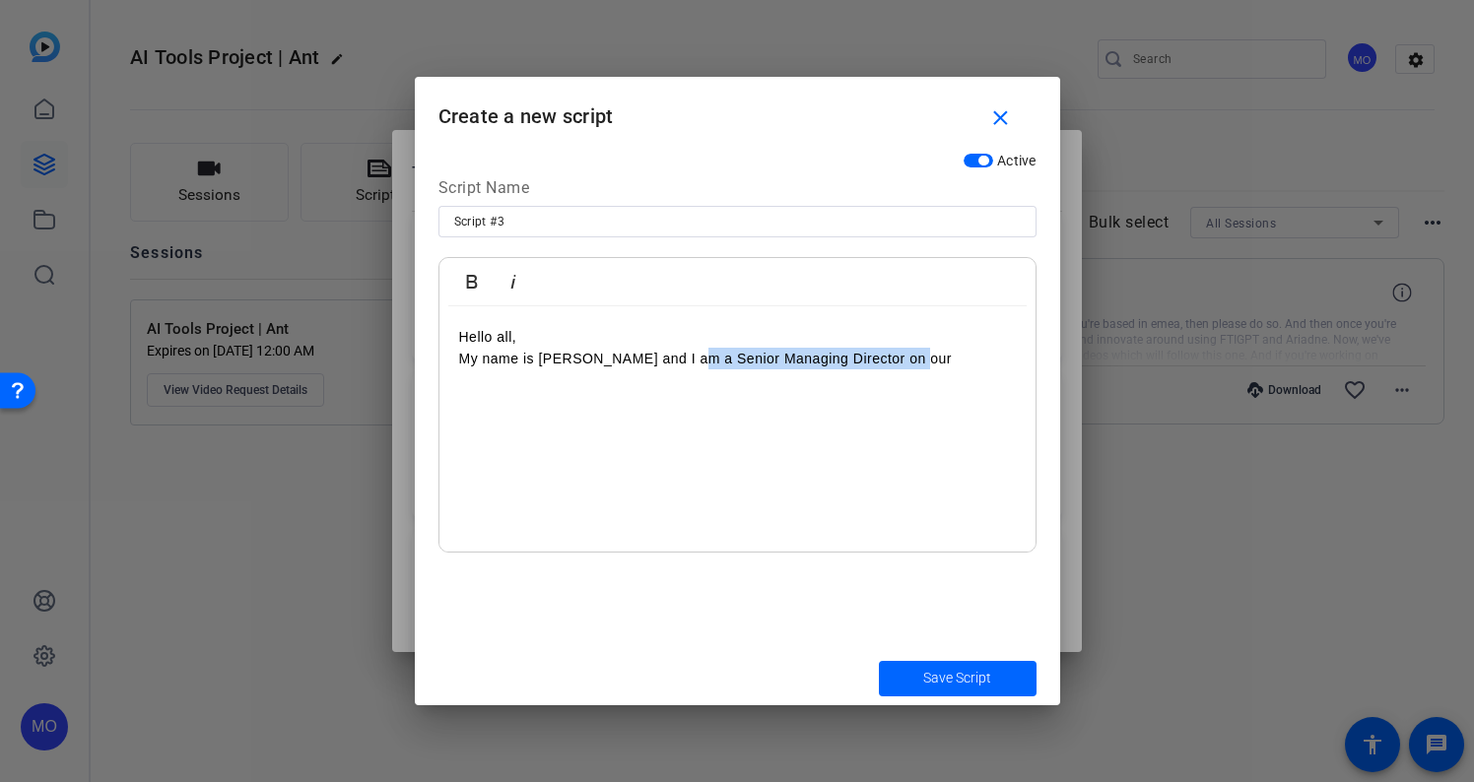
drag, startPoint x: 904, startPoint y: 356, endPoint x: 684, endPoint y: 348, distance: 220.8
click at [684, 348] on p "My name is Ant Moore and I am a Senior Managing Director on our" at bounding box center [737, 359] width 557 height 22
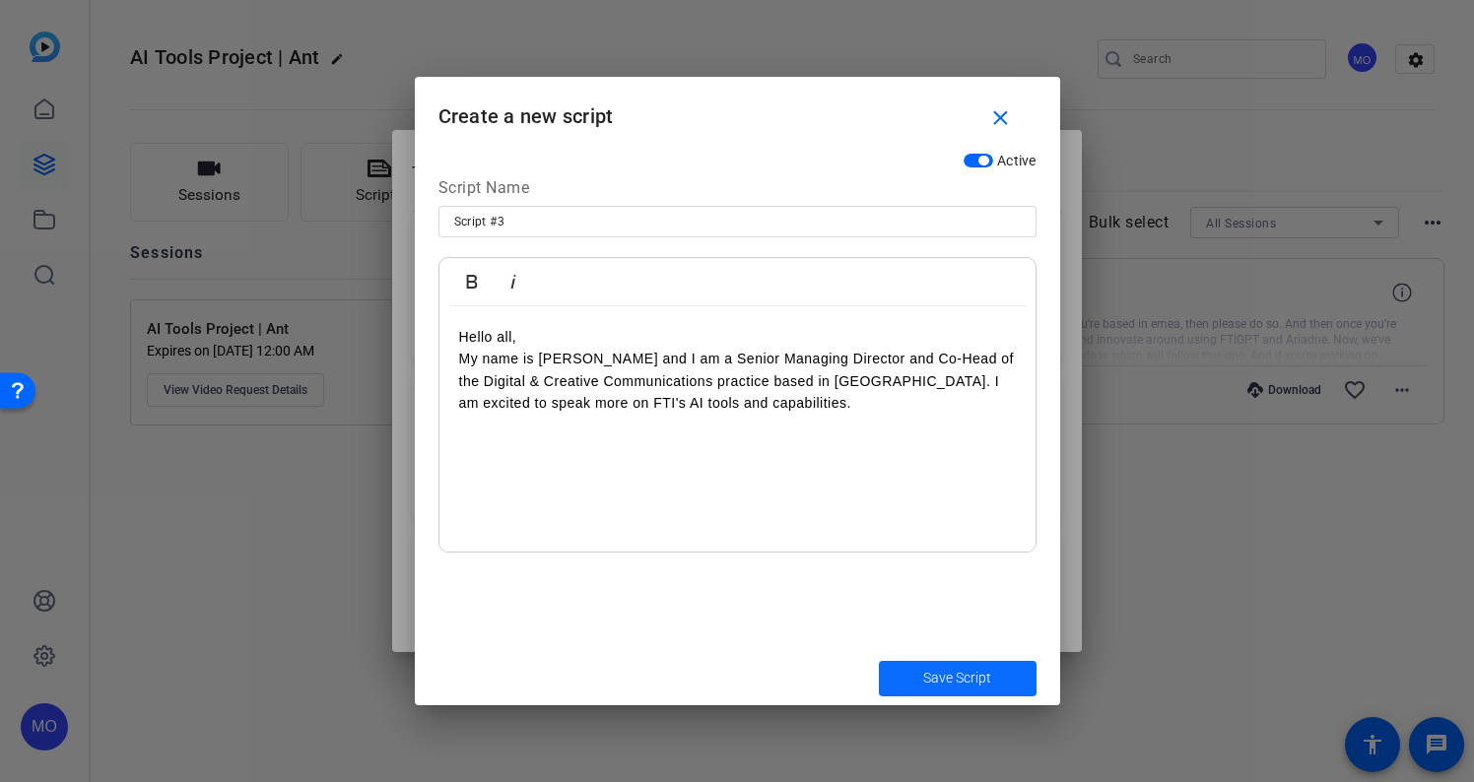
click at [933, 681] on span "Save Script" at bounding box center [957, 678] width 68 height 21
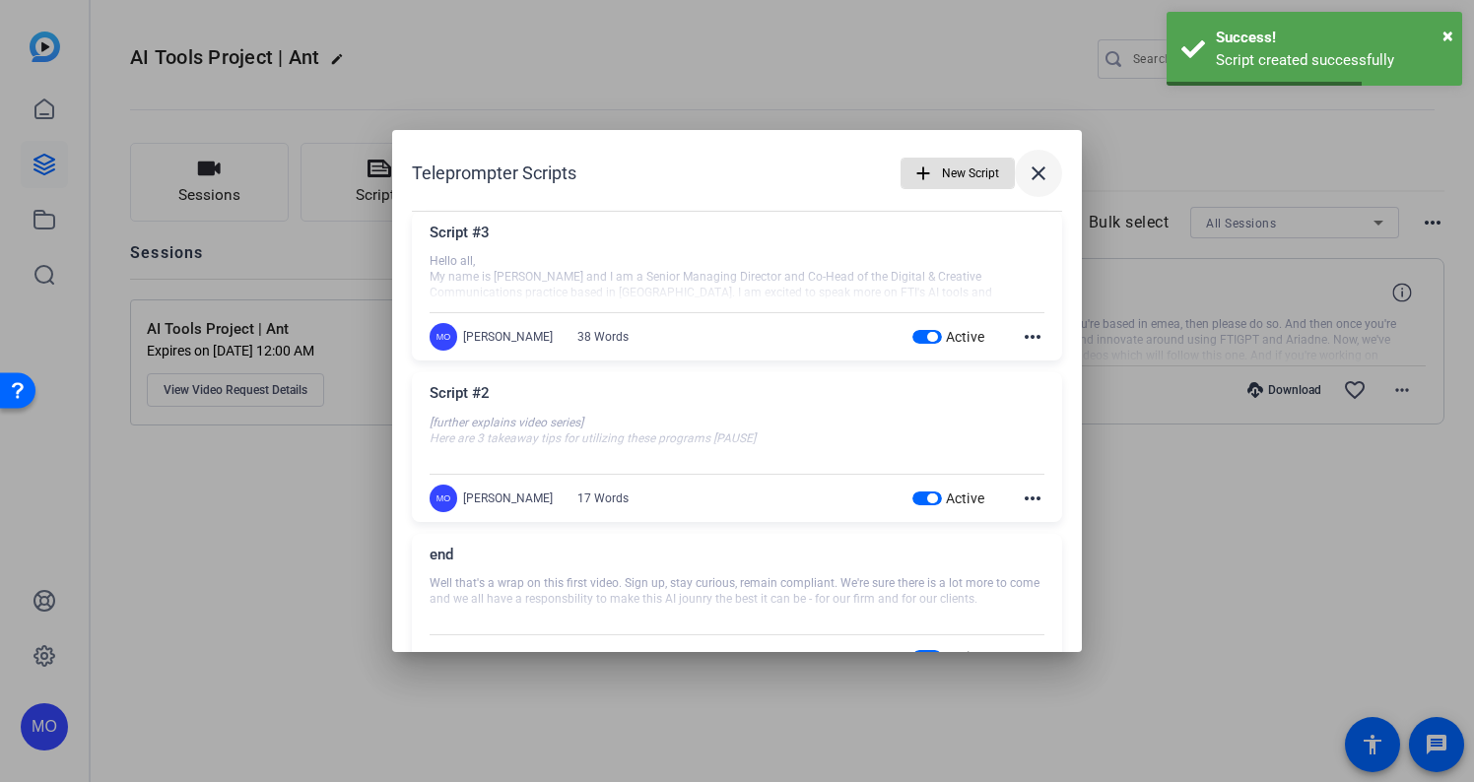
click at [1036, 173] on mat-icon "close" at bounding box center [1038, 174] width 24 height 24
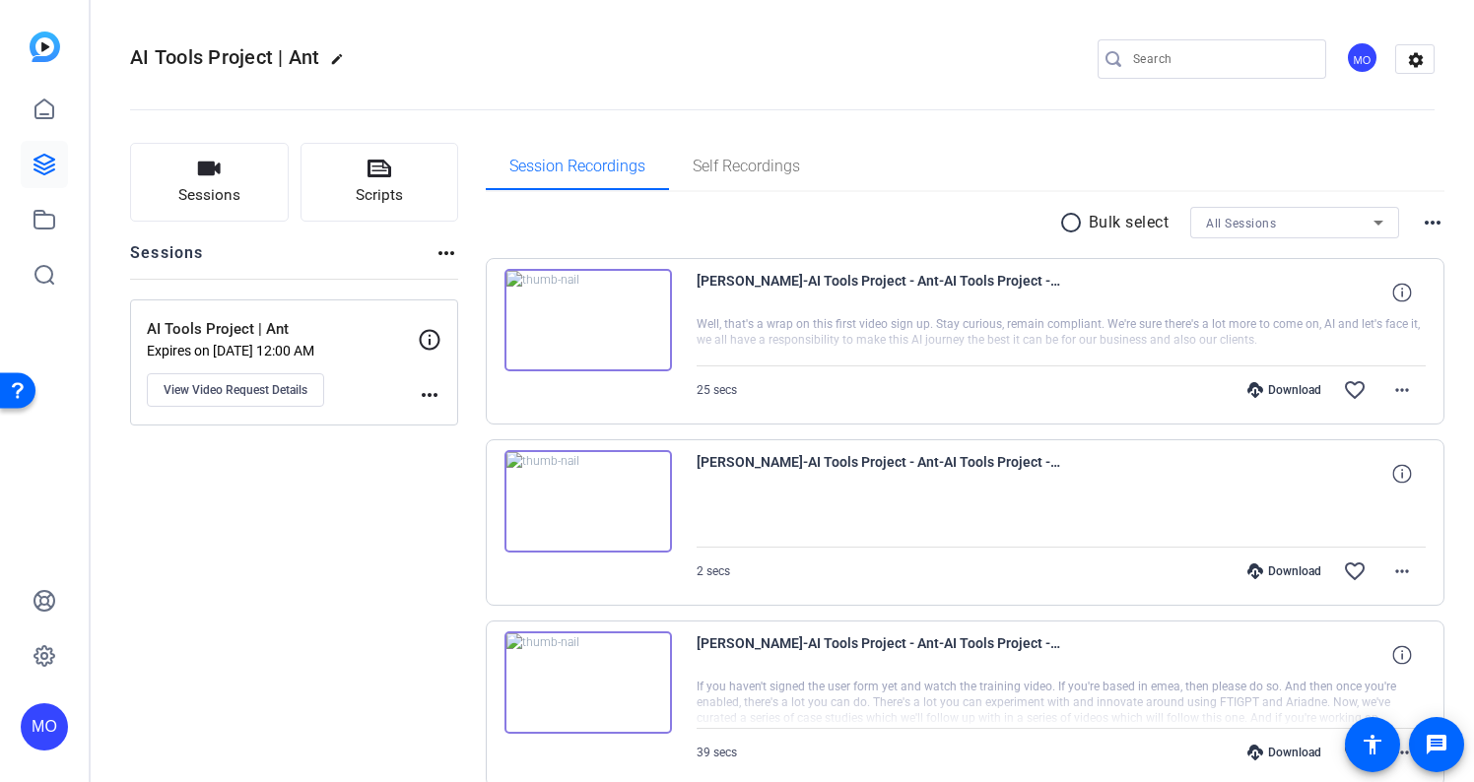
click at [591, 325] on img at bounding box center [587, 320] width 167 height 102
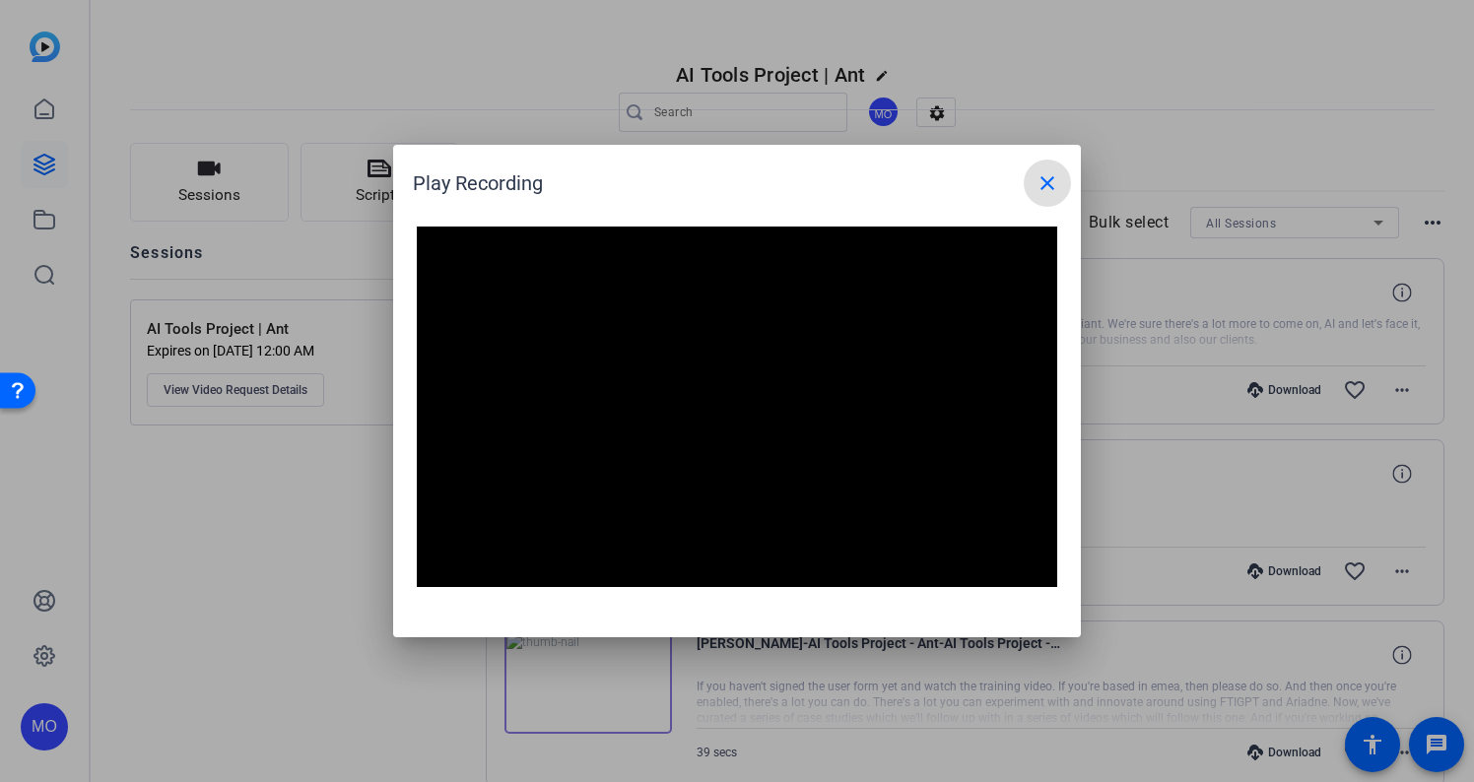
click at [1050, 185] on mat-icon "close" at bounding box center [1047, 183] width 24 height 24
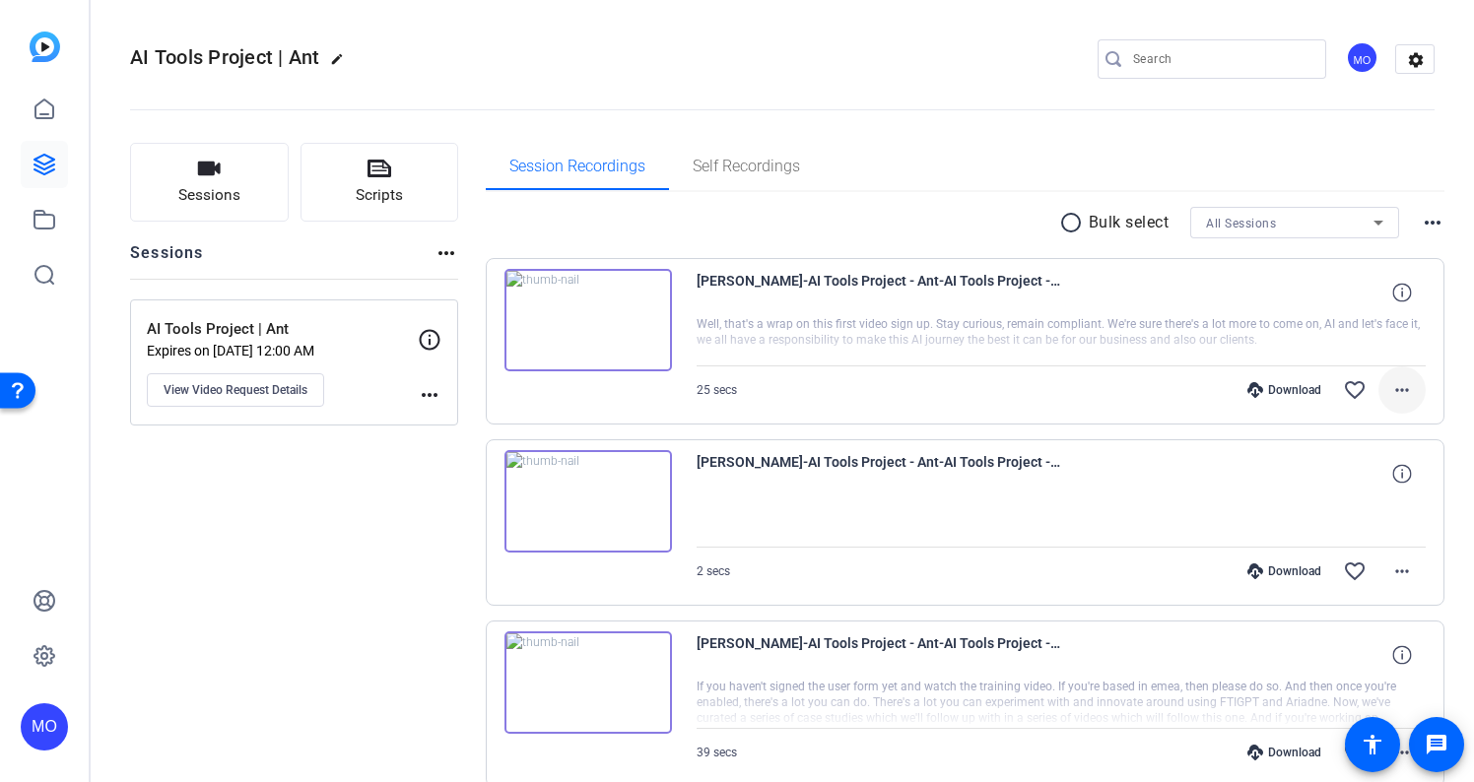
click at [1404, 386] on mat-icon "more_horiz" at bounding box center [1402, 390] width 24 height 24
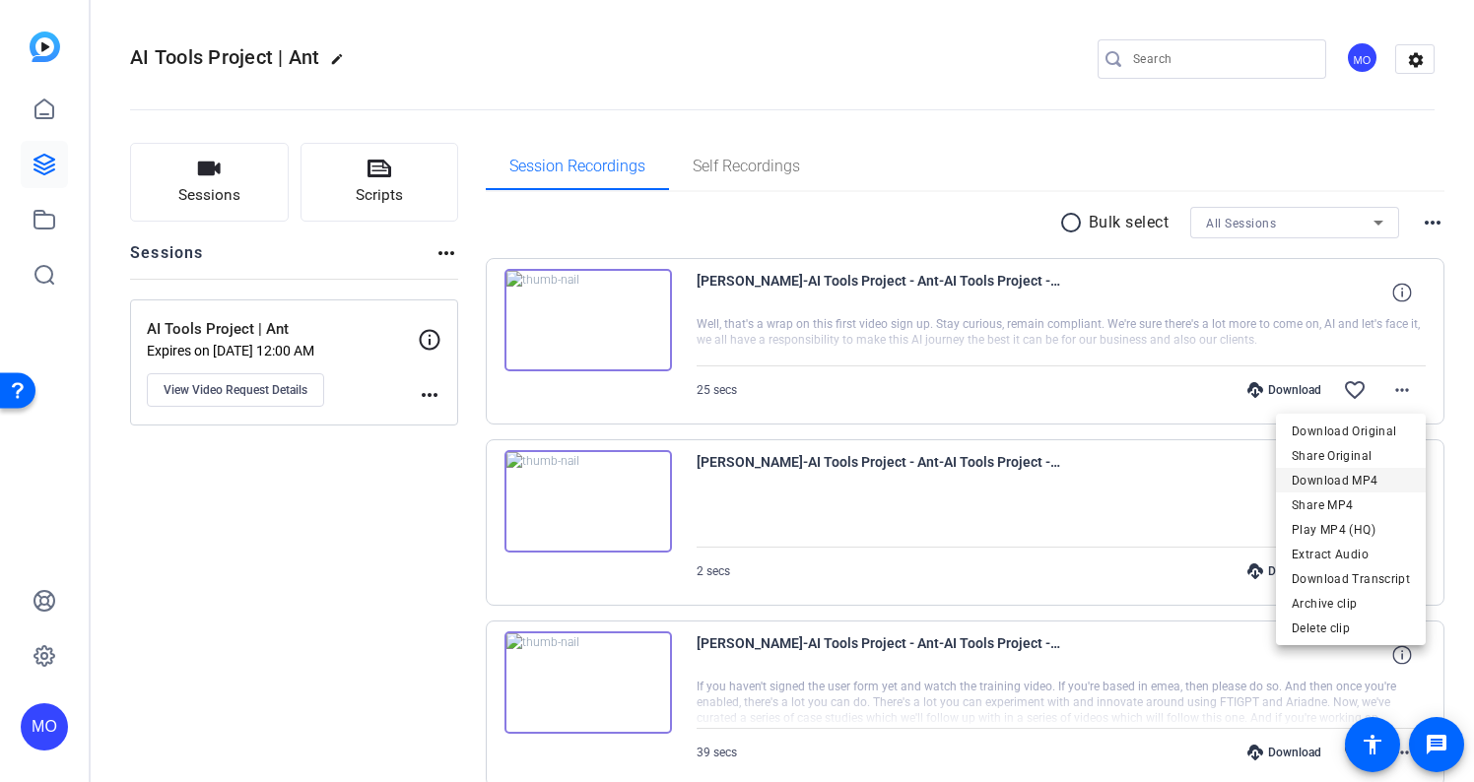
click at [1367, 475] on span "Download MP4" at bounding box center [1350, 481] width 118 height 24
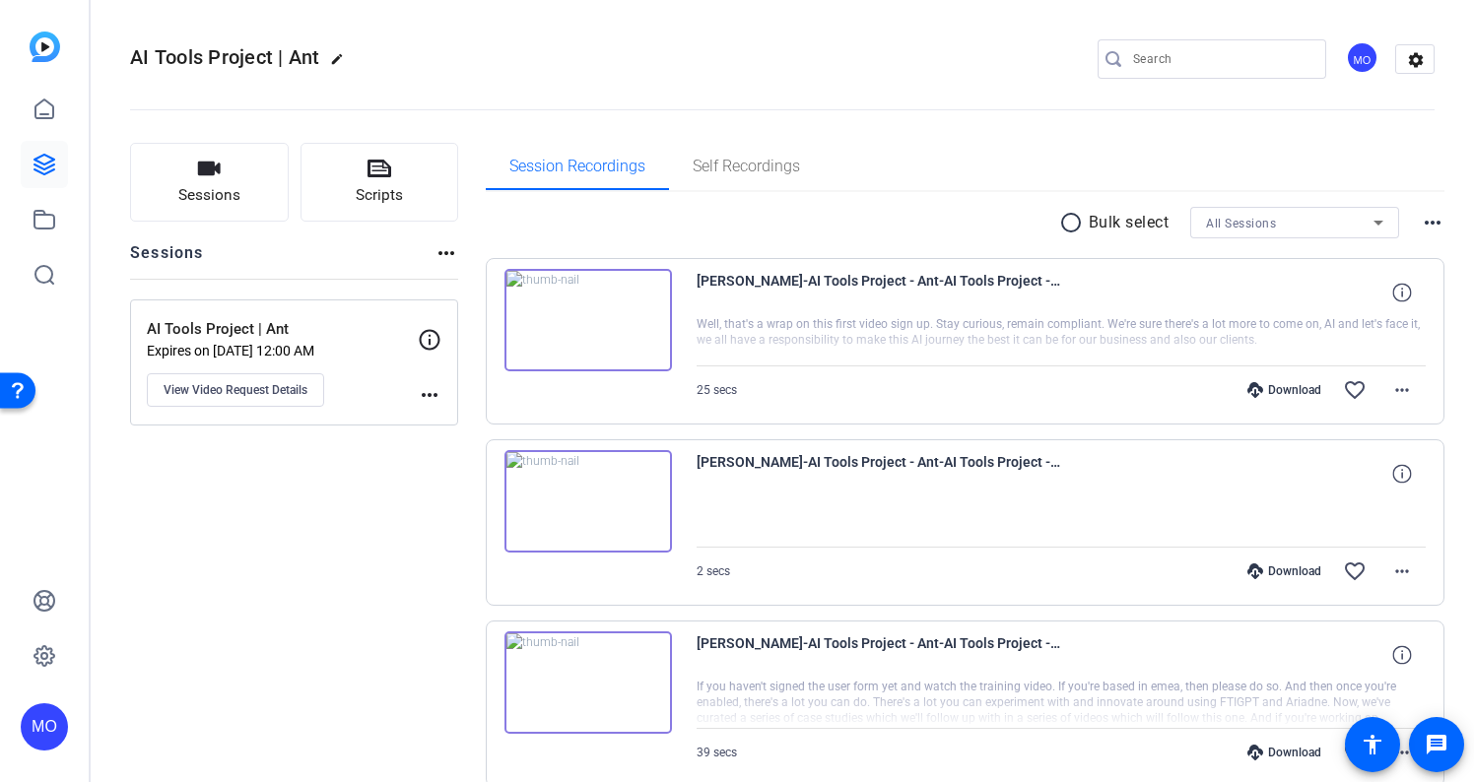
scroll to position [93, 0]
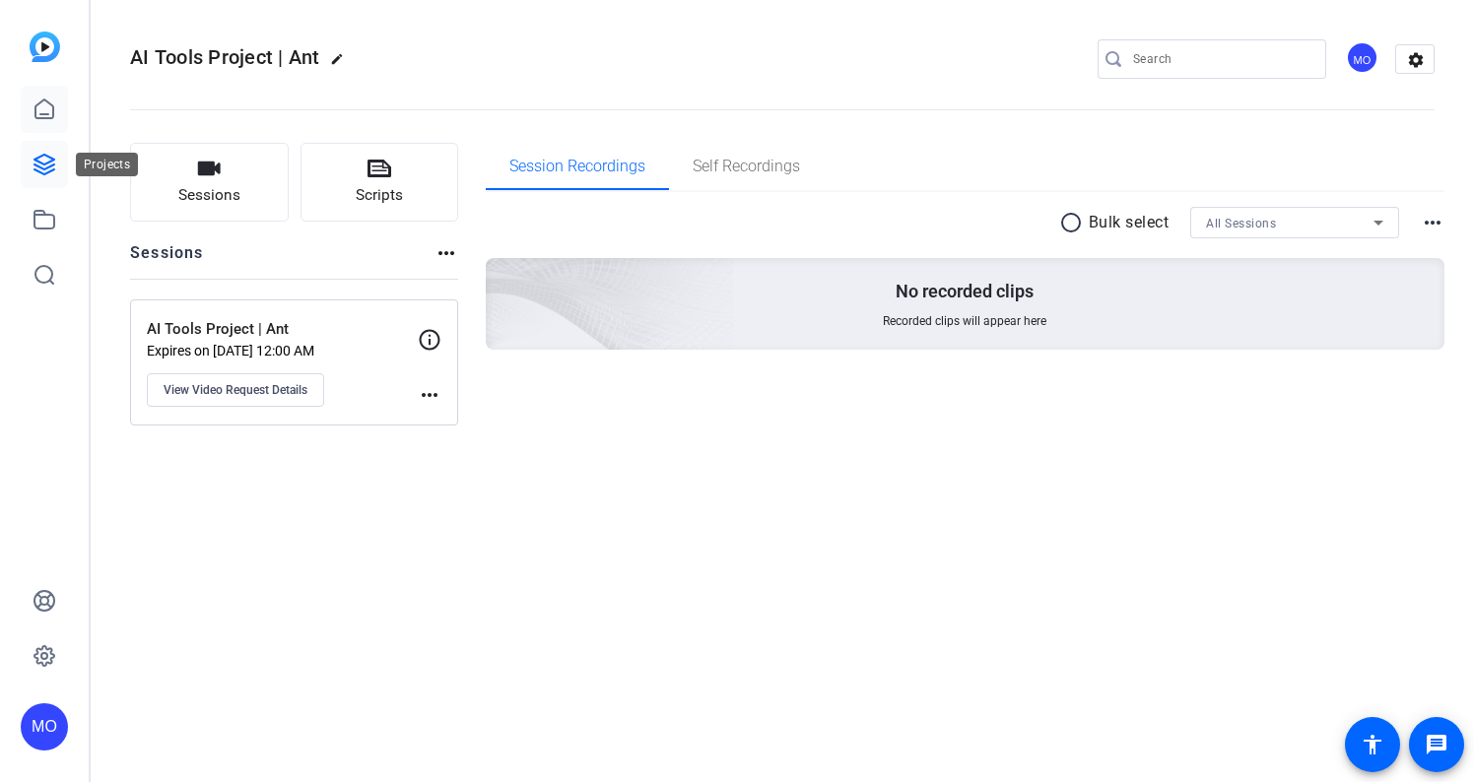
click at [50, 128] on link at bounding box center [44, 109] width 47 height 47
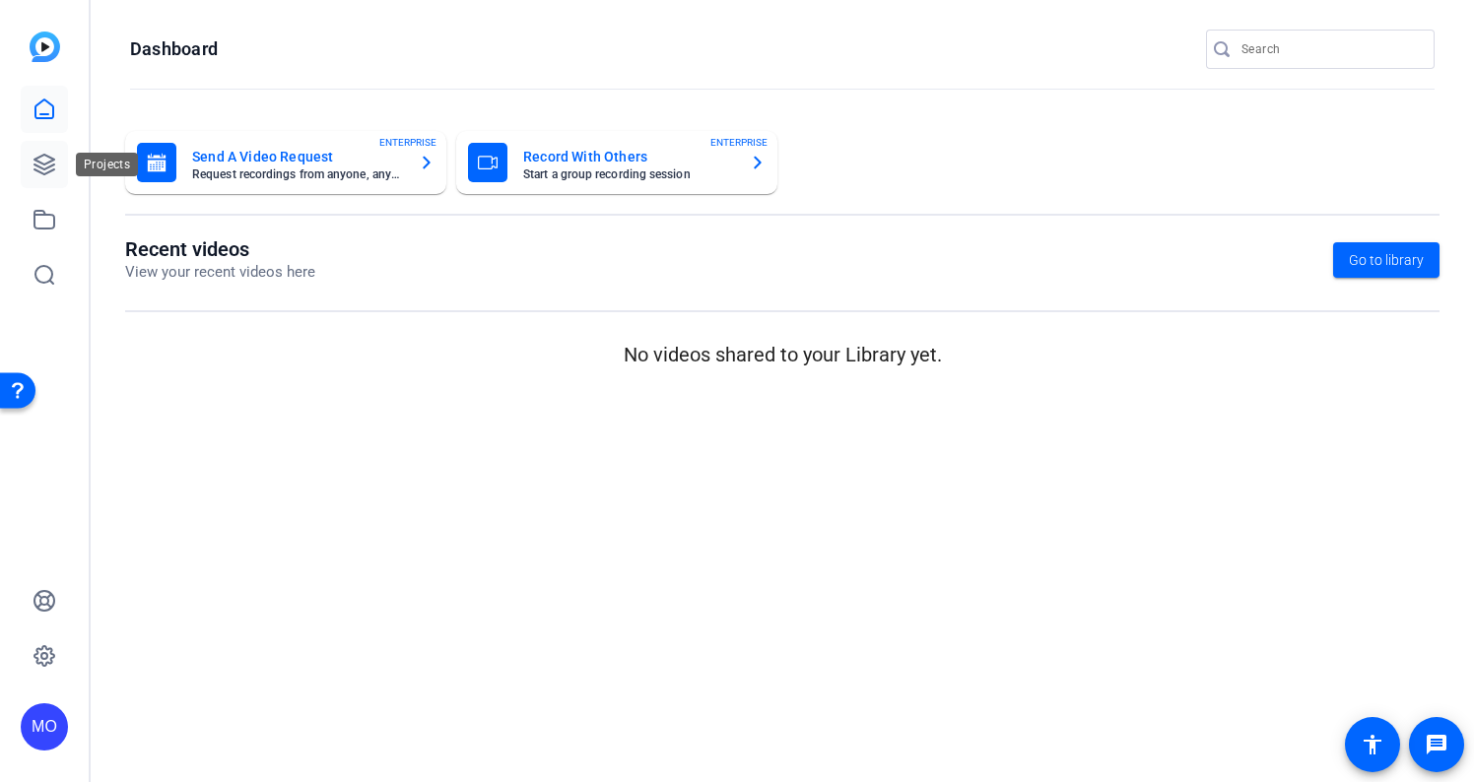
click at [47, 167] on icon at bounding box center [44, 165] width 20 height 20
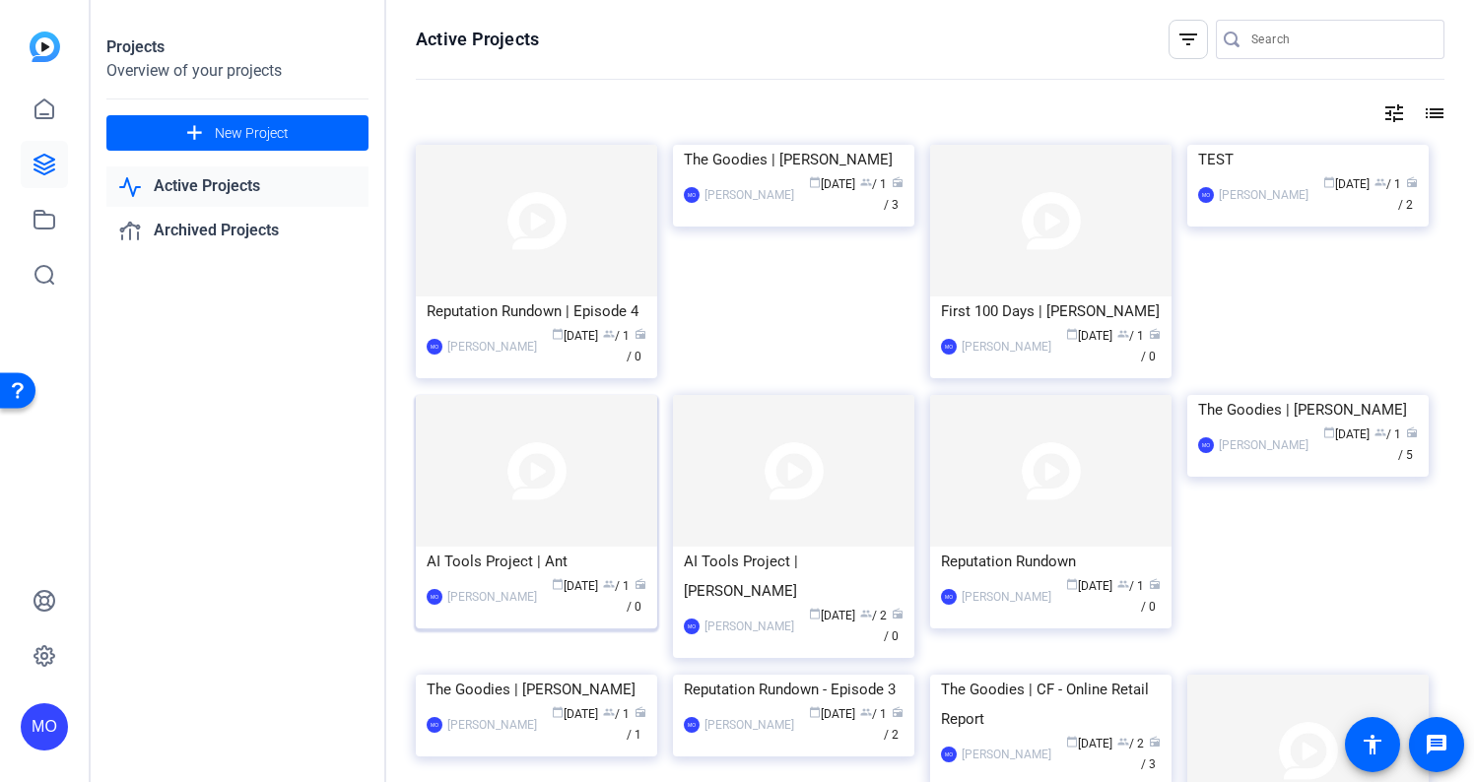
click at [537, 522] on img at bounding box center [536, 471] width 241 height 152
